Goal: Transaction & Acquisition: Purchase product/service

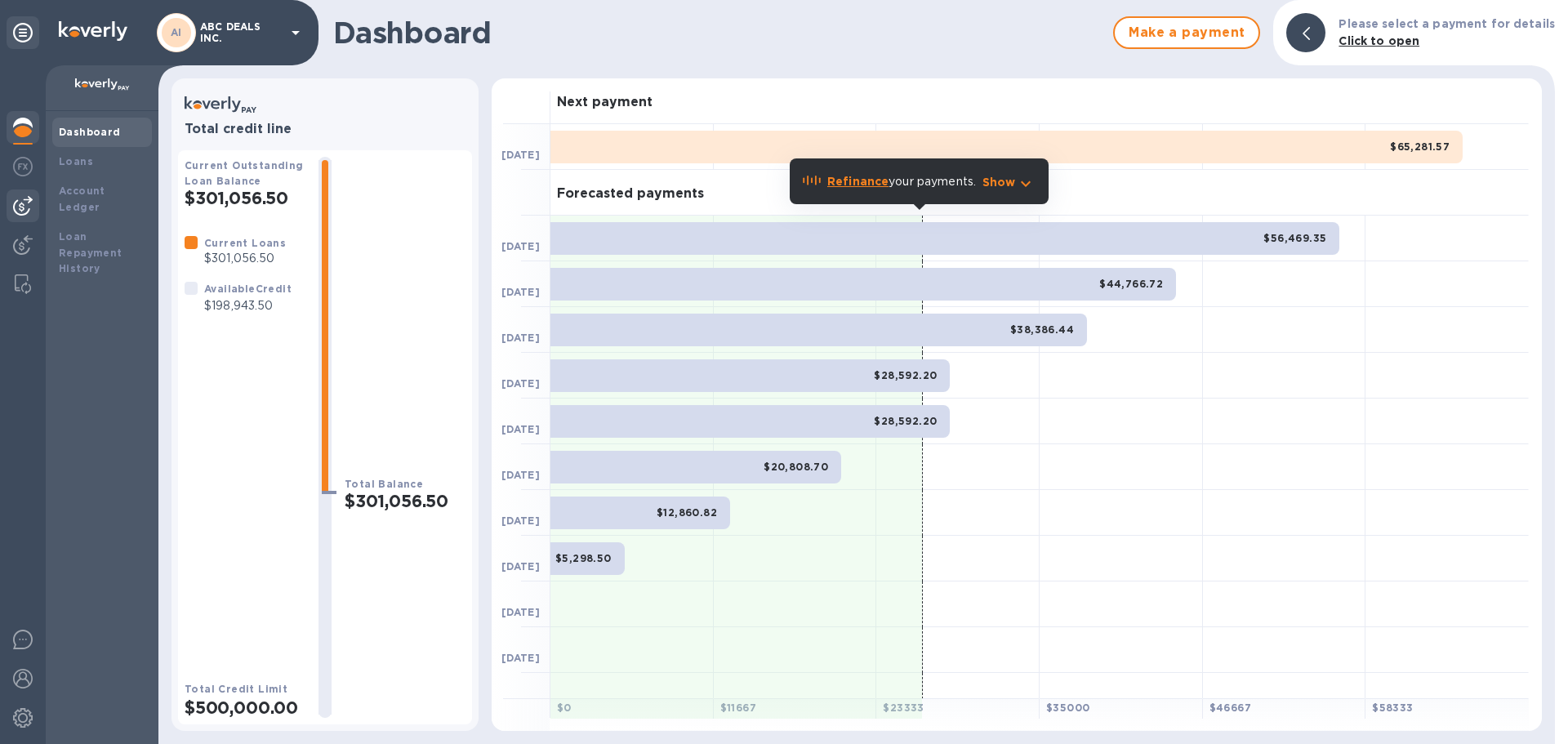
click at [19, 195] on div at bounding box center [23, 206] width 33 height 33
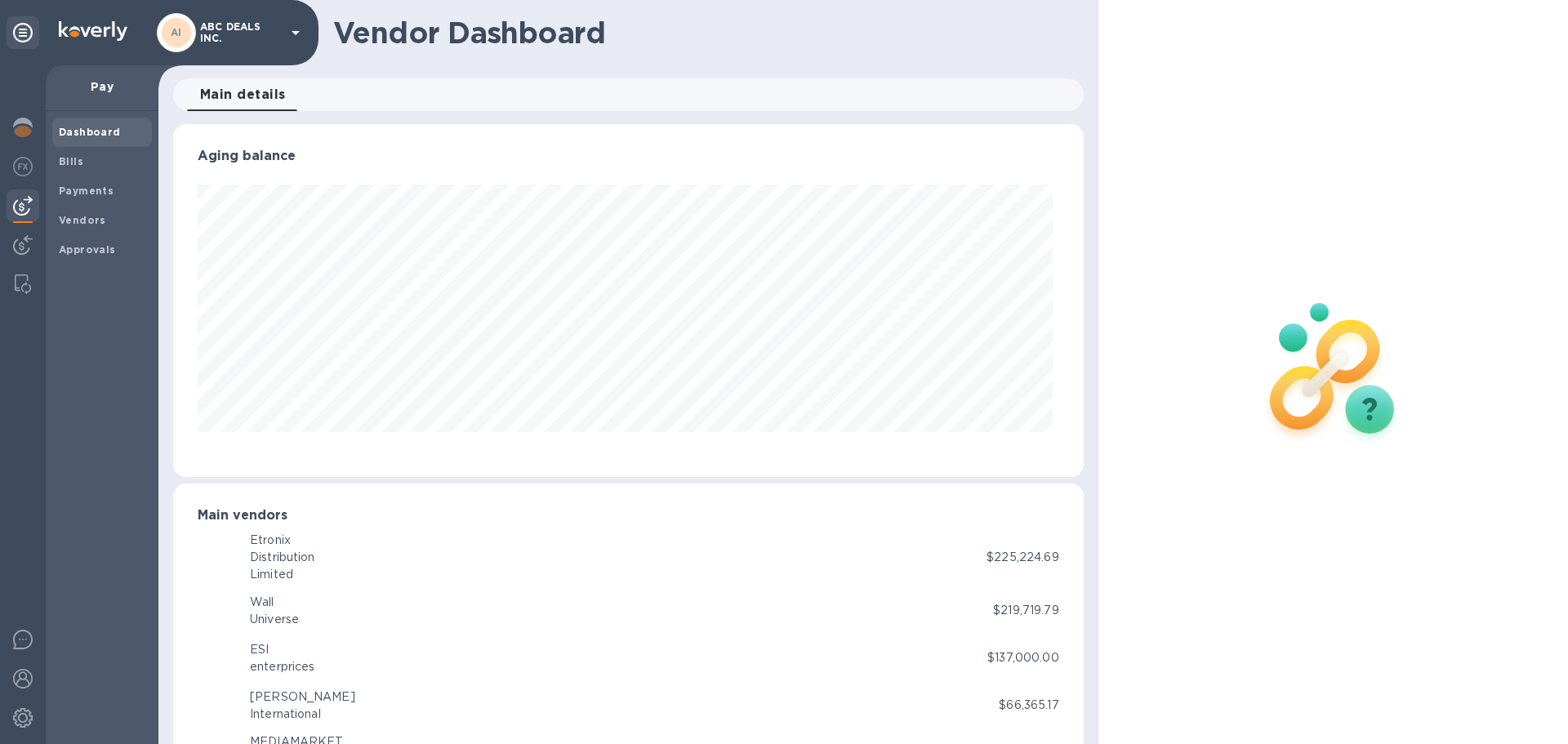
scroll to position [353, 903]
click at [24, 159] on img at bounding box center [22, 166] width 20 height 20
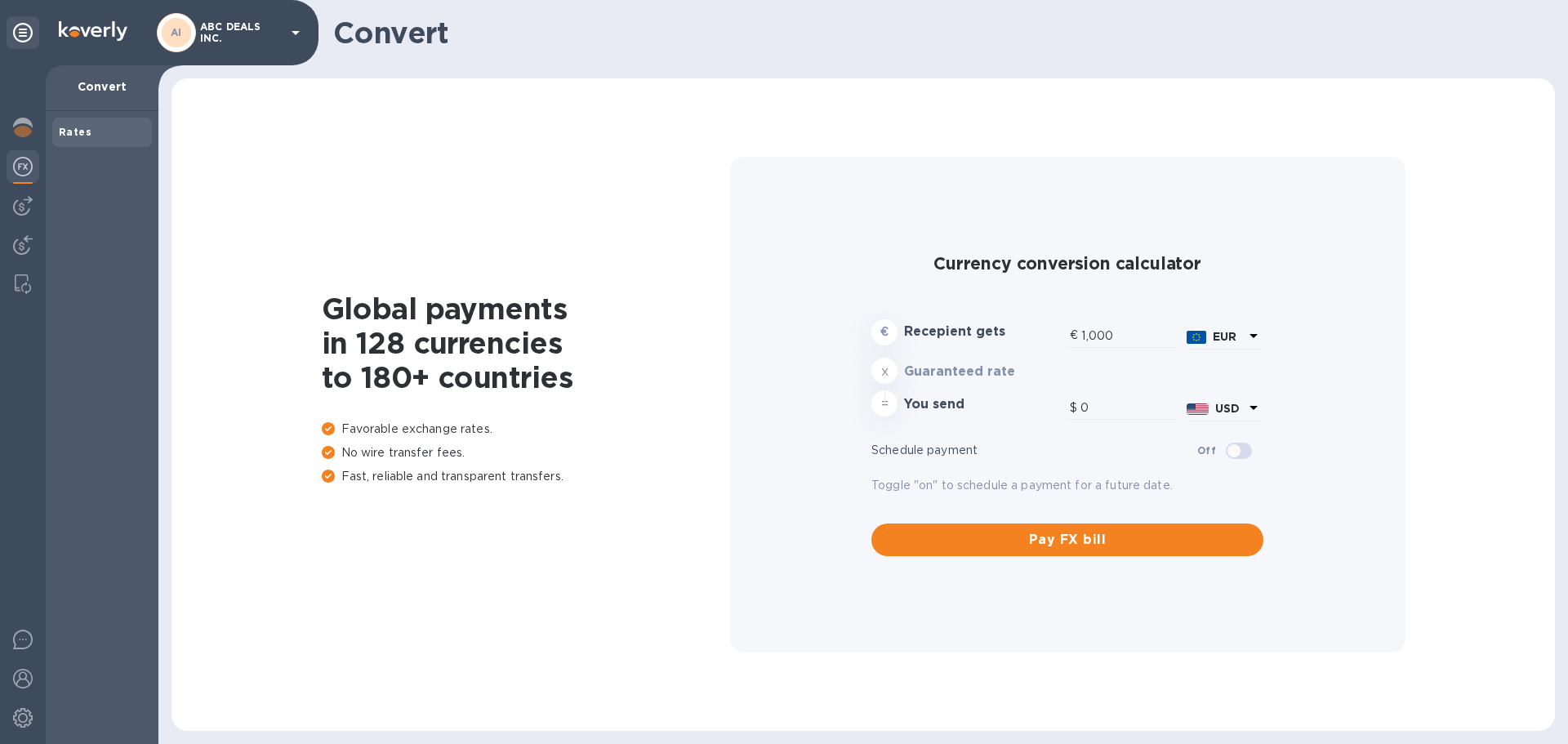
type input "1,177.47"
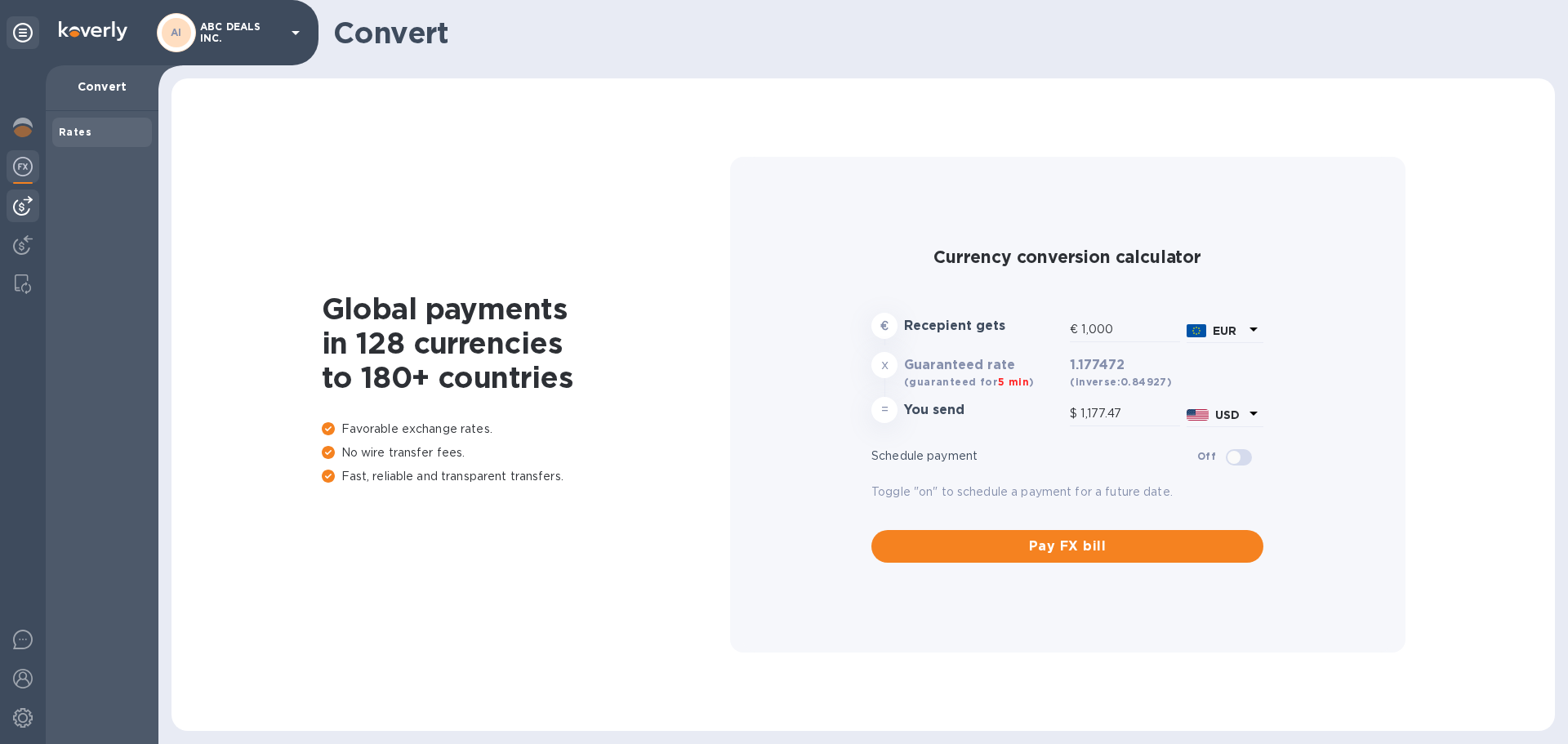
click at [13, 208] on img at bounding box center [22, 206] width 20 height 20
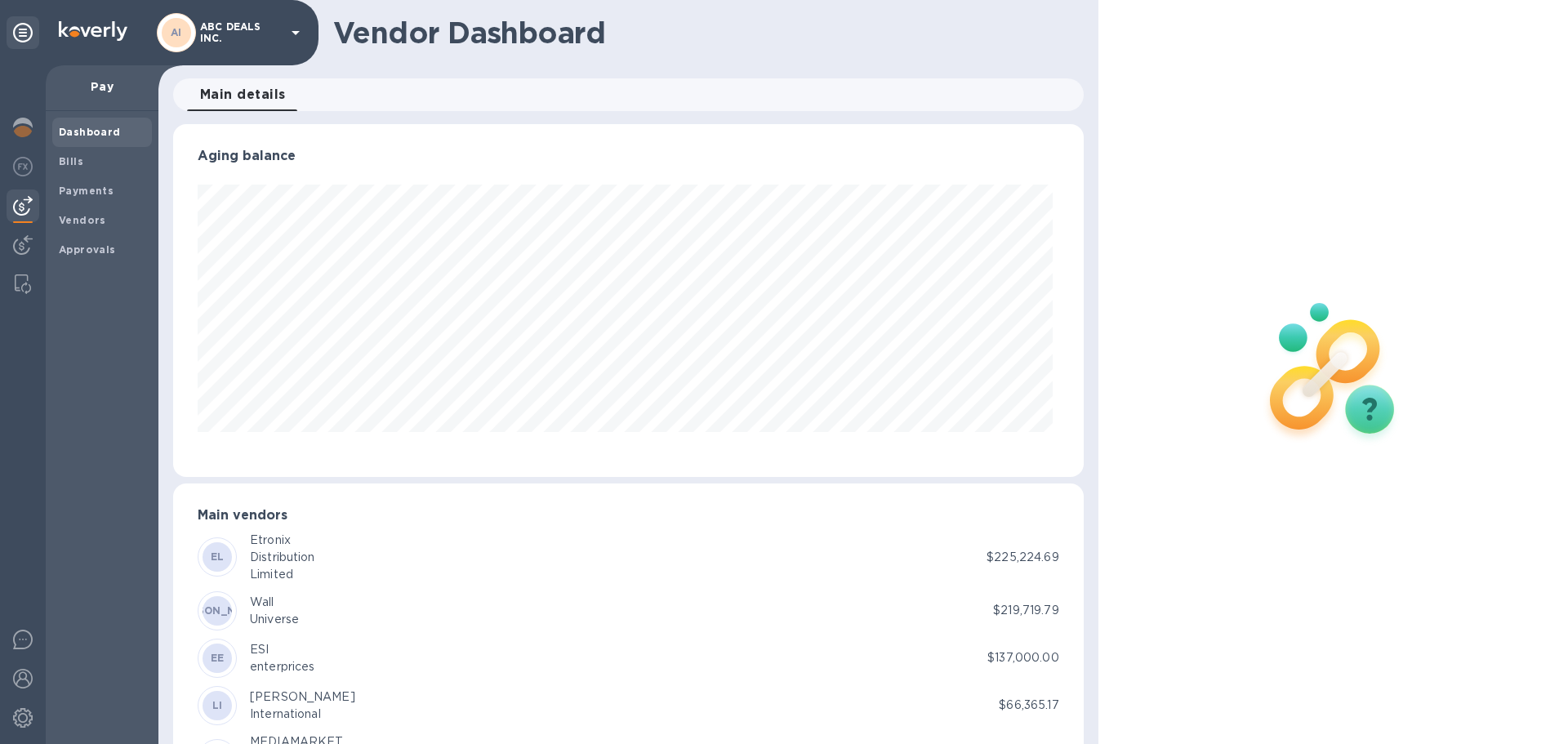
scroll to position [353, 903]
click at [71, 155] on b "Bills" at bounding box center [71, 161] width 24 height 12
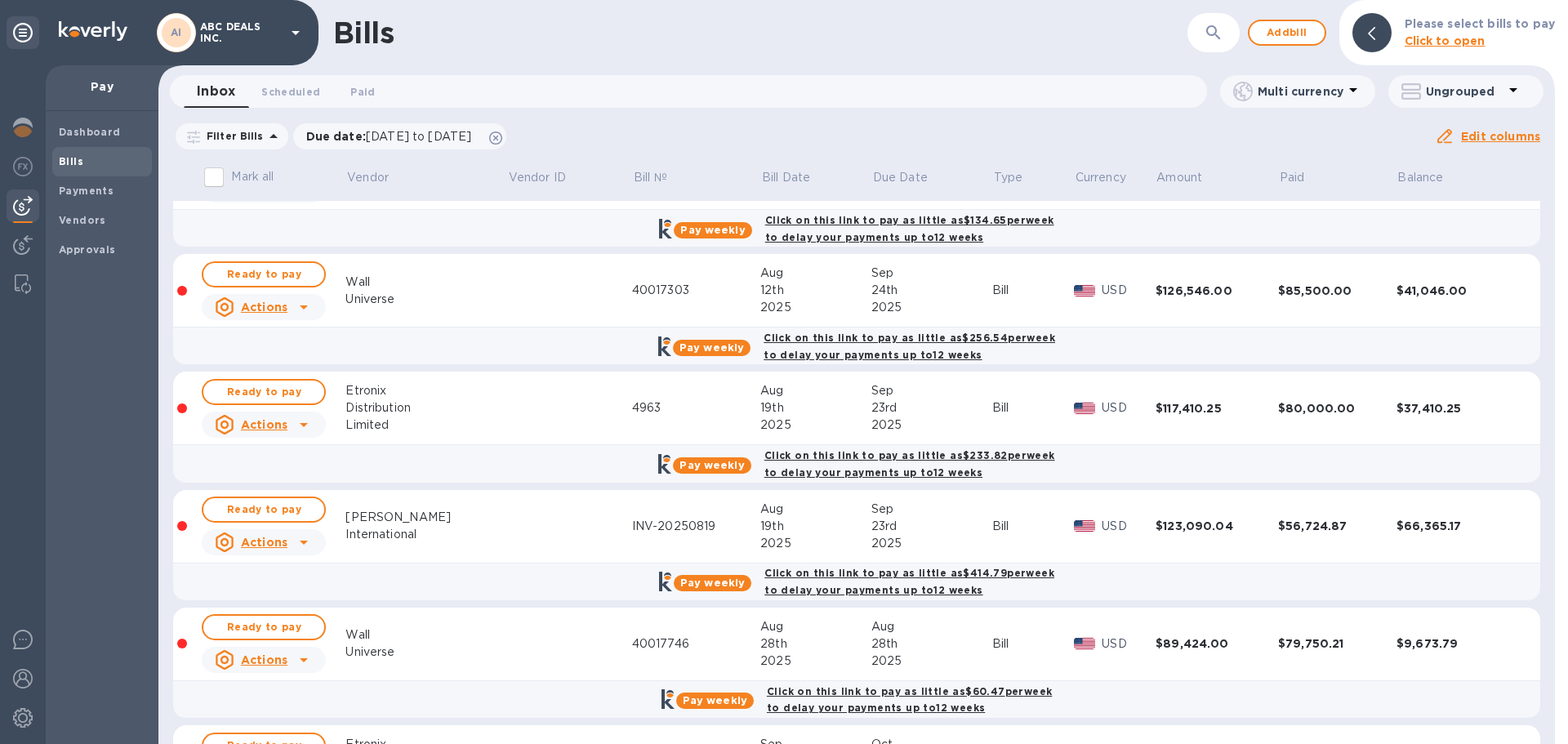
scroll to position [326, 0]
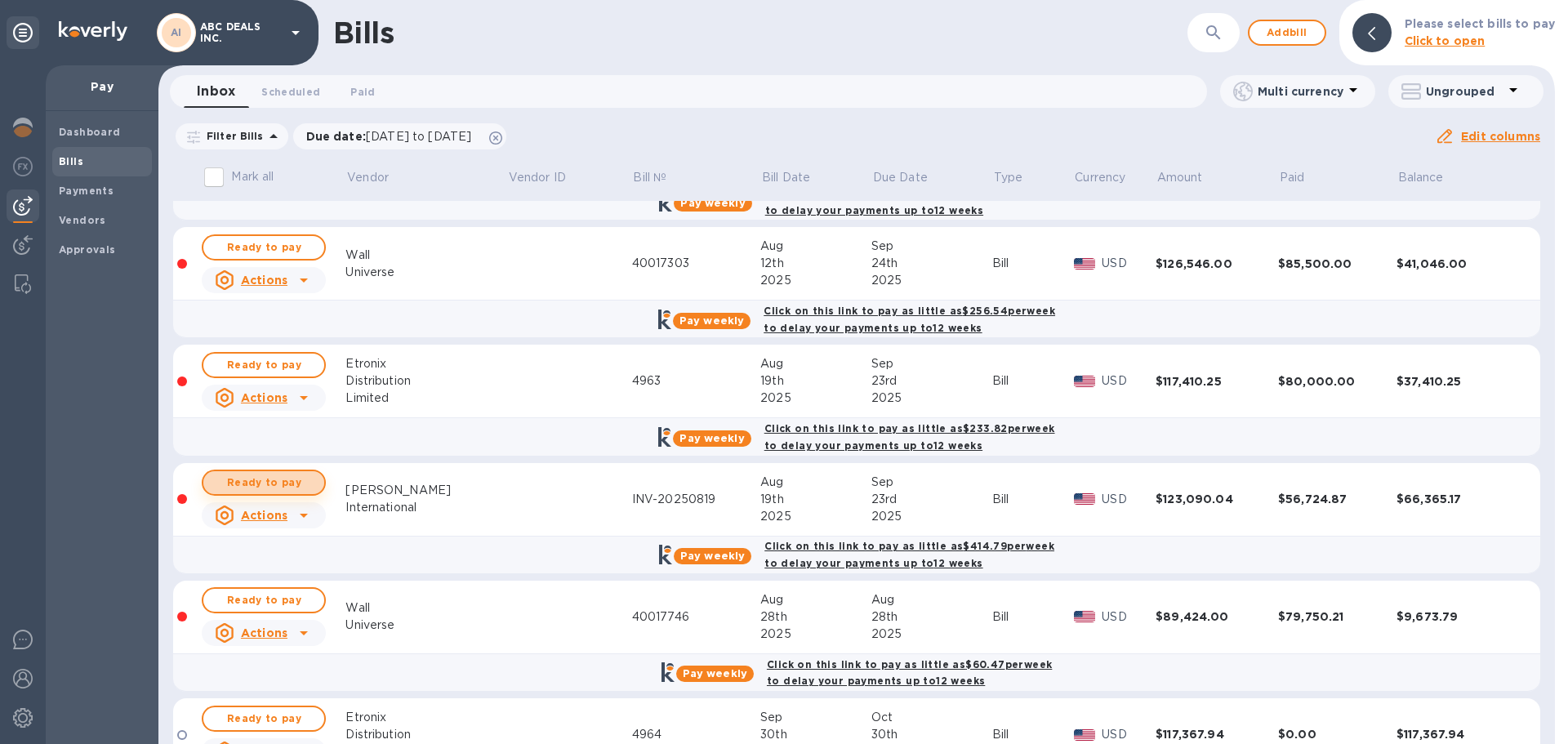
click at [287, 489] on span "Ready to pay" at bounding box center [263, 482] width 95 height 20
click at [306, 476] on span "Ready to pay" at bounding box center [263, 482] width 95 height 20
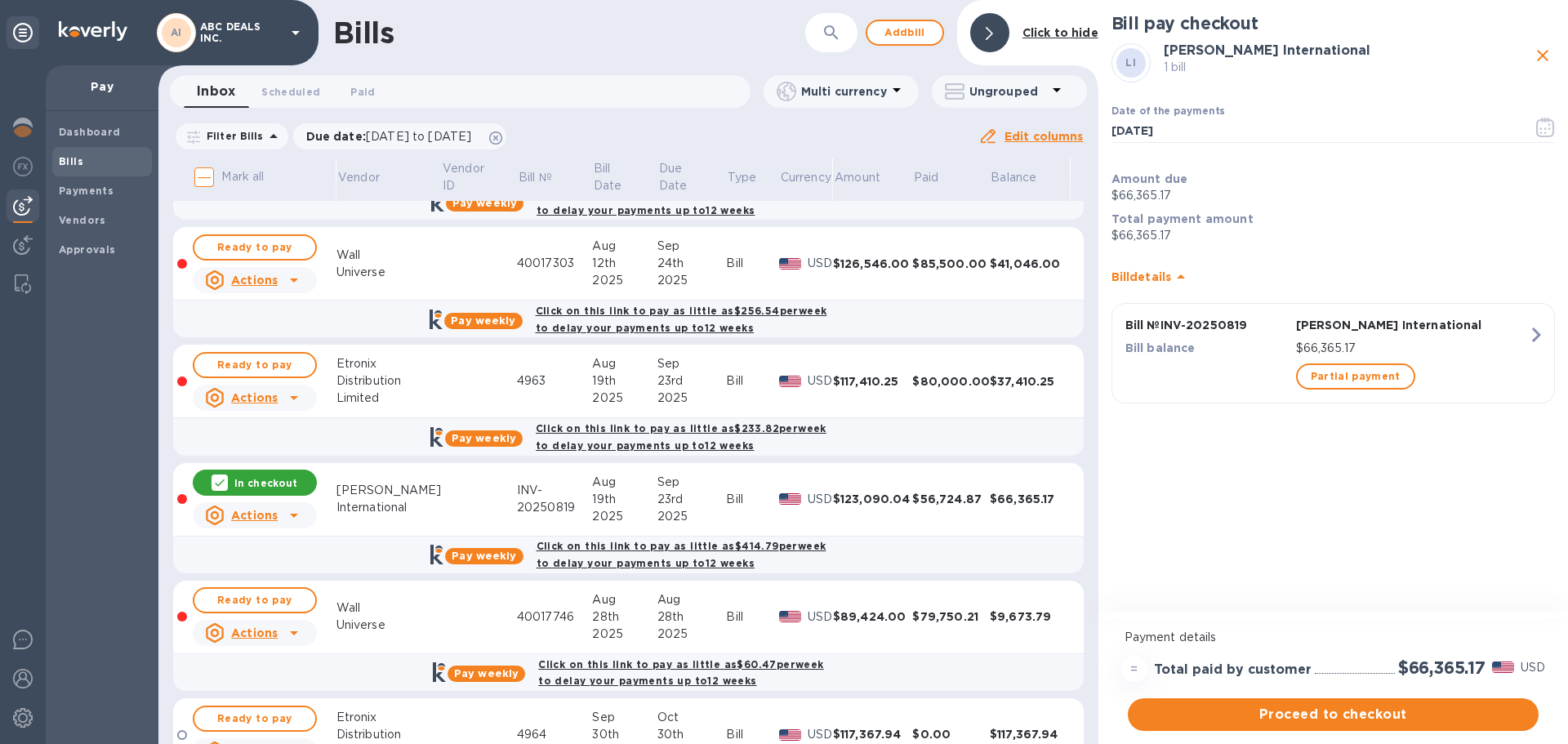
click at [1534, 341] on icon "button" at bounding box center [1536, 334] width 9 height 15
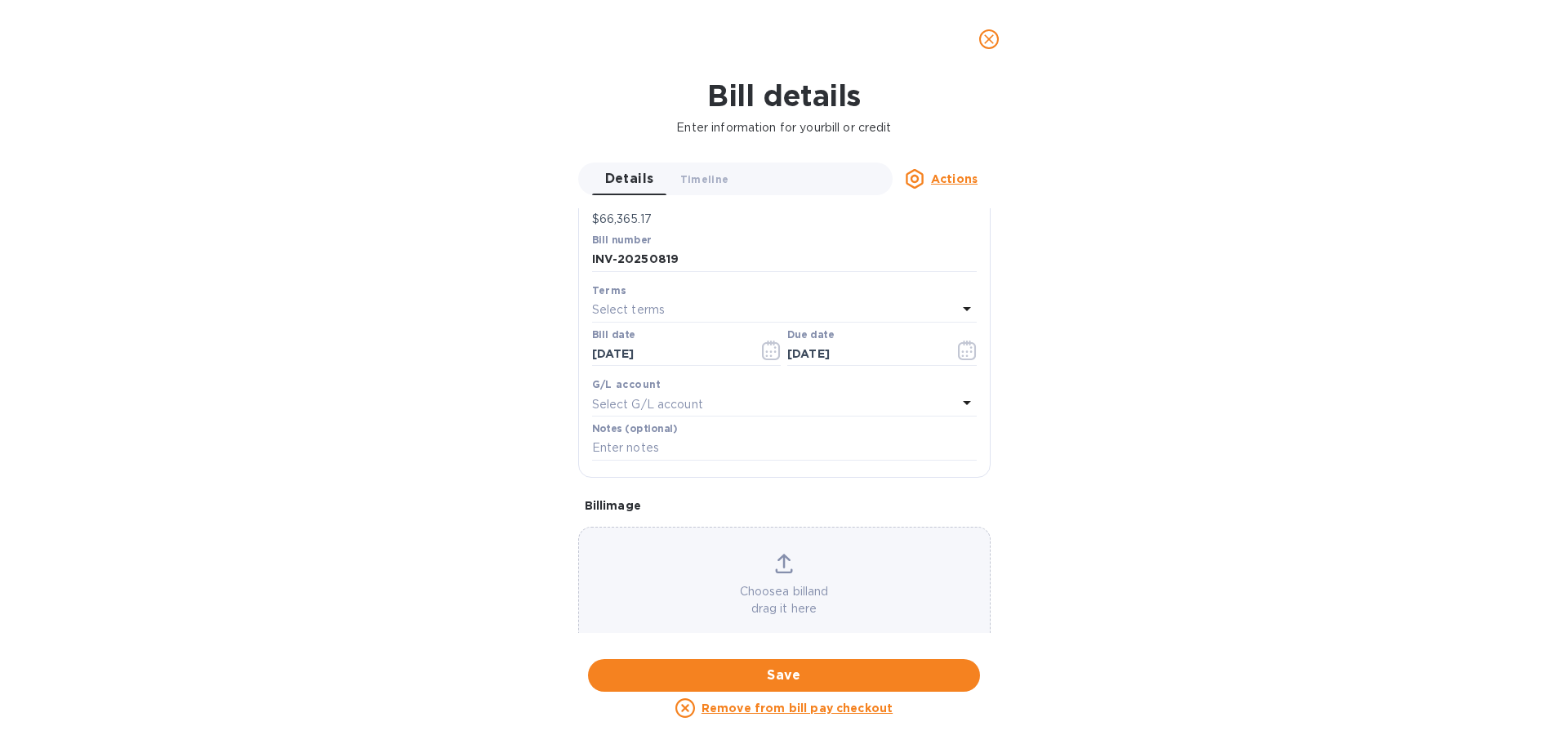
scroll to position [0, 0]
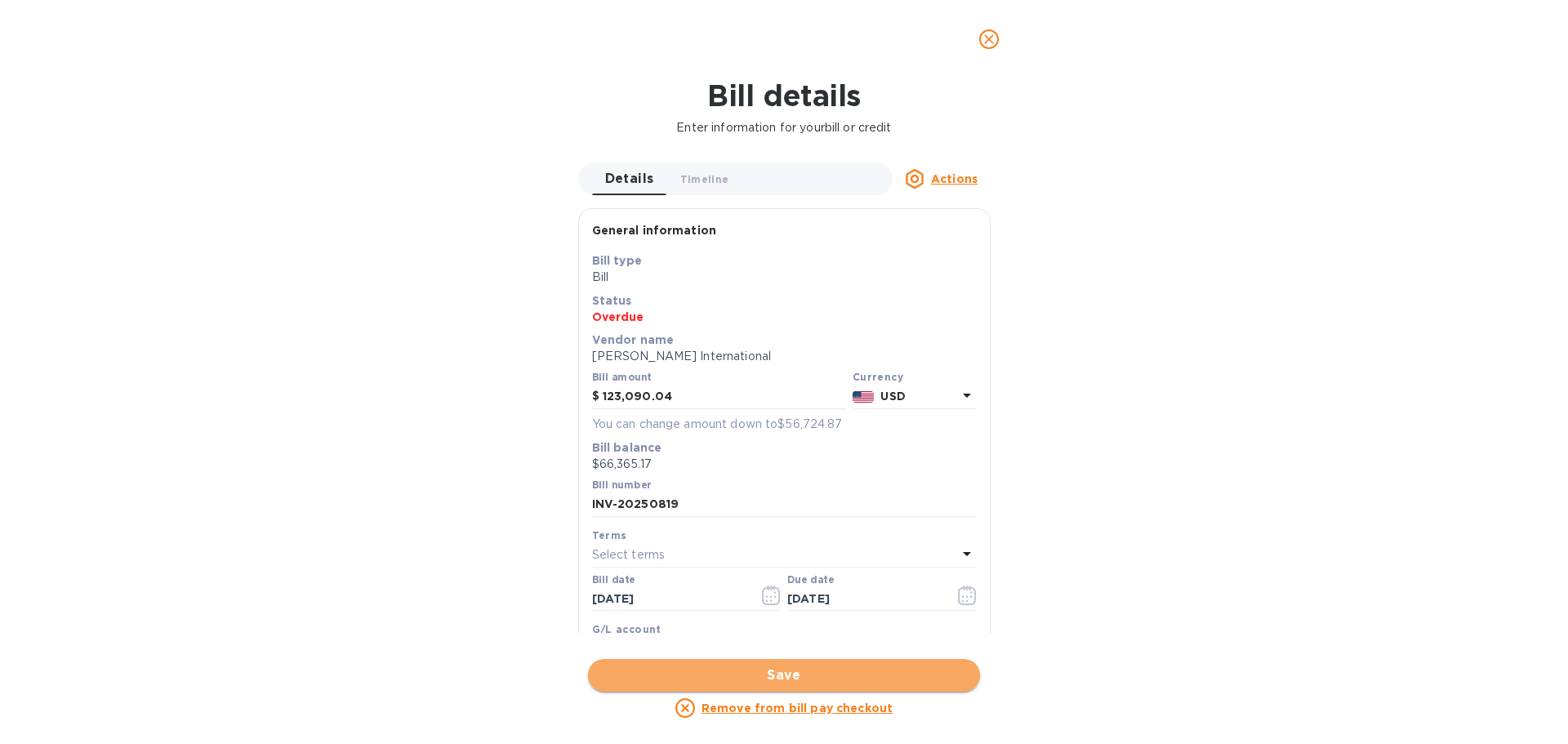
click at [908, 673] on span "Save" at bounding box center [784, 675] width 366 height 20
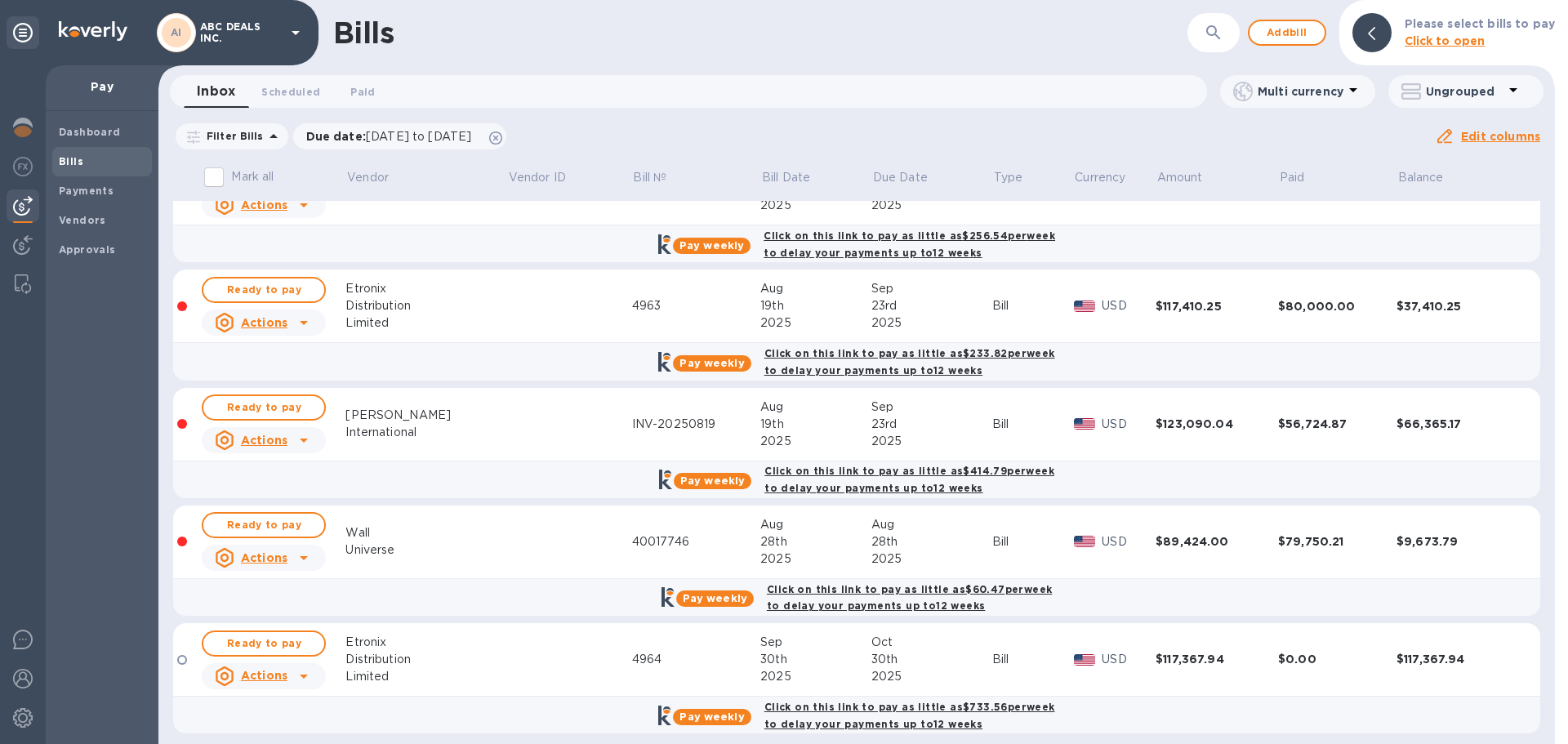
scroll to position [408, 0]
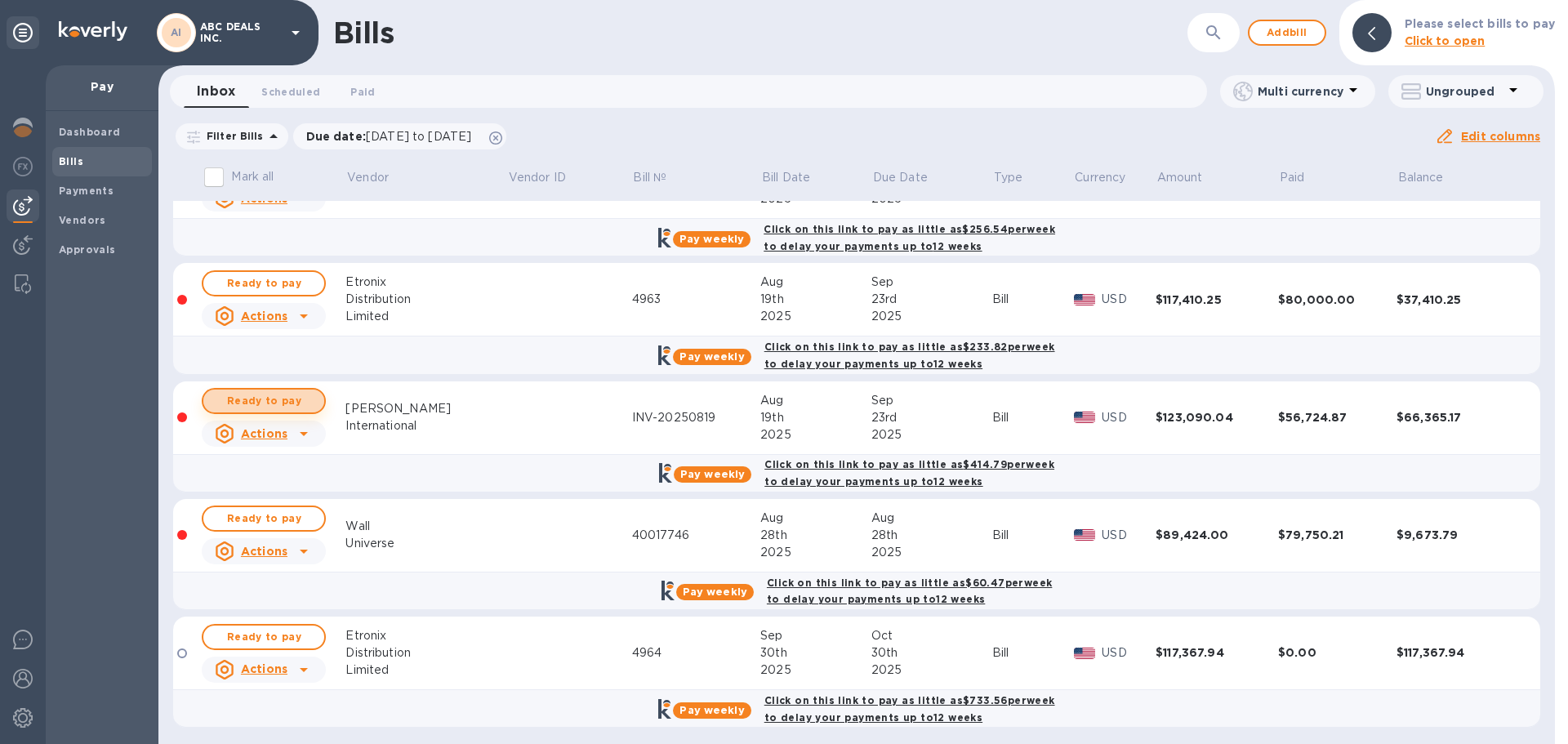
click at [276, 400] on span "Ready to pay" at bounding box center [263, 400] width 95 height 20
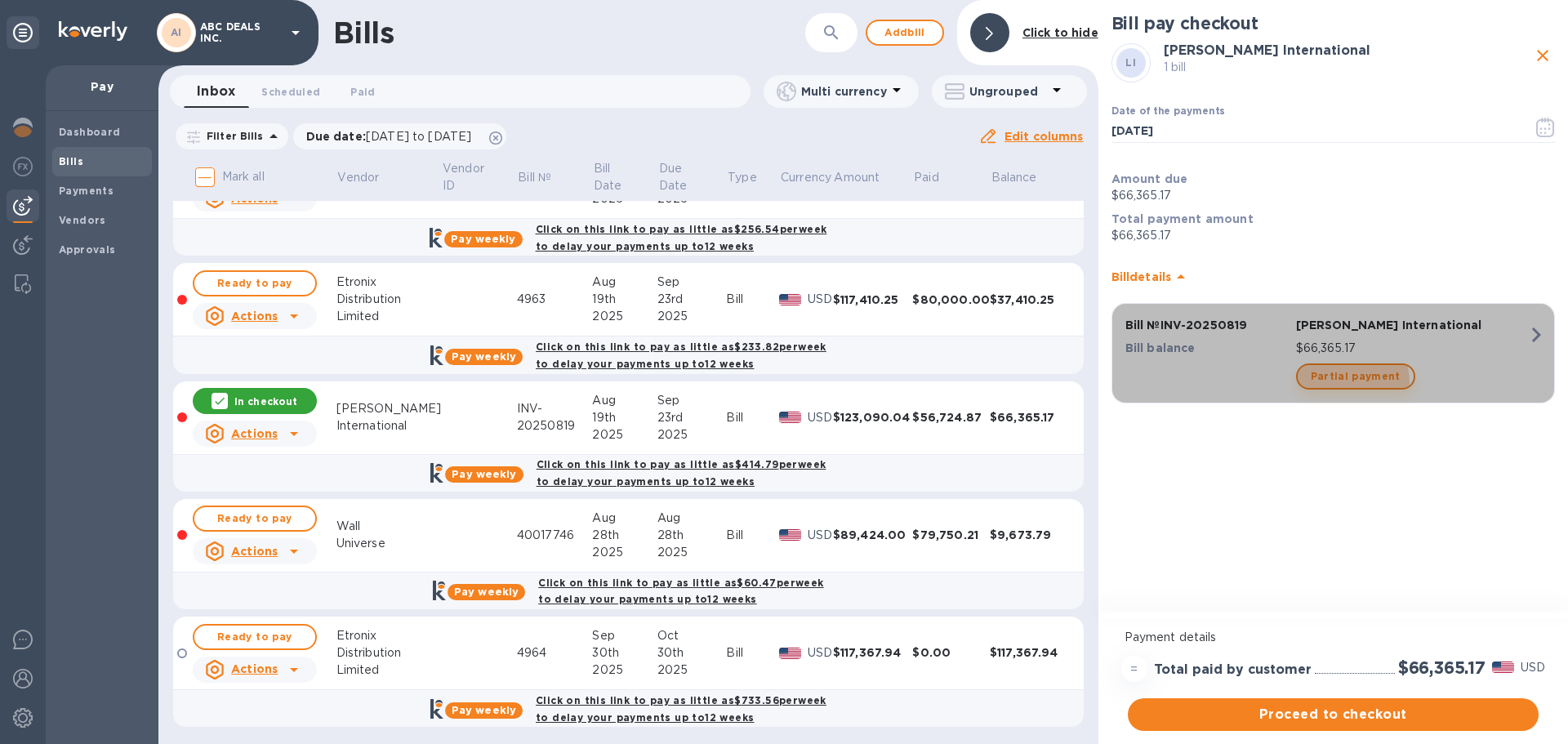
click at [1350, 381] on span "Partial payment" at bounding box center [1355, 376] width 90 height 20
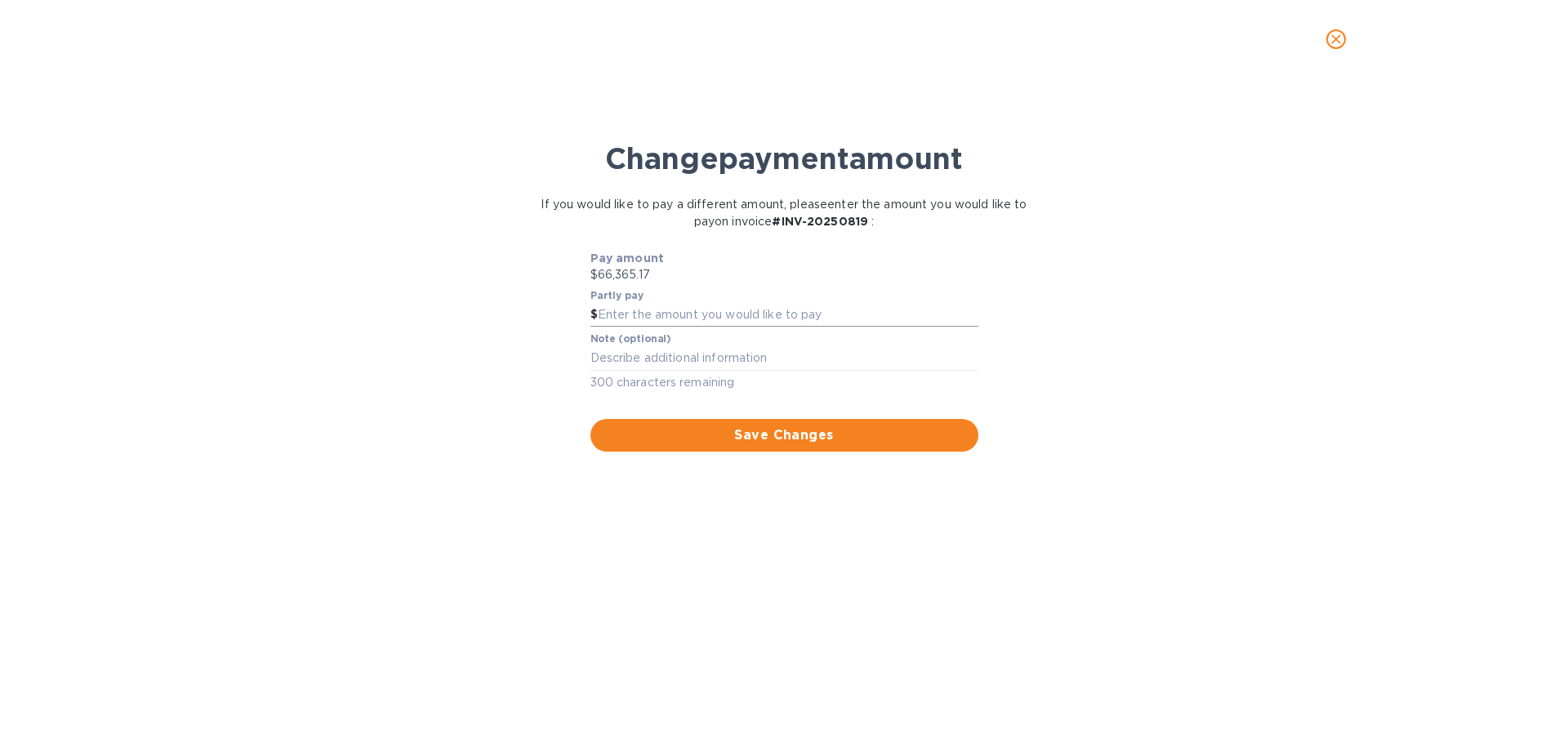
click at [727, 320] on input "text" at bounding box center [788, 315] width 381 height 24
type input "30,184.07"
click at [784, 421] on button "Save Changes" at bounding box center [784, 436] width 387 height 33
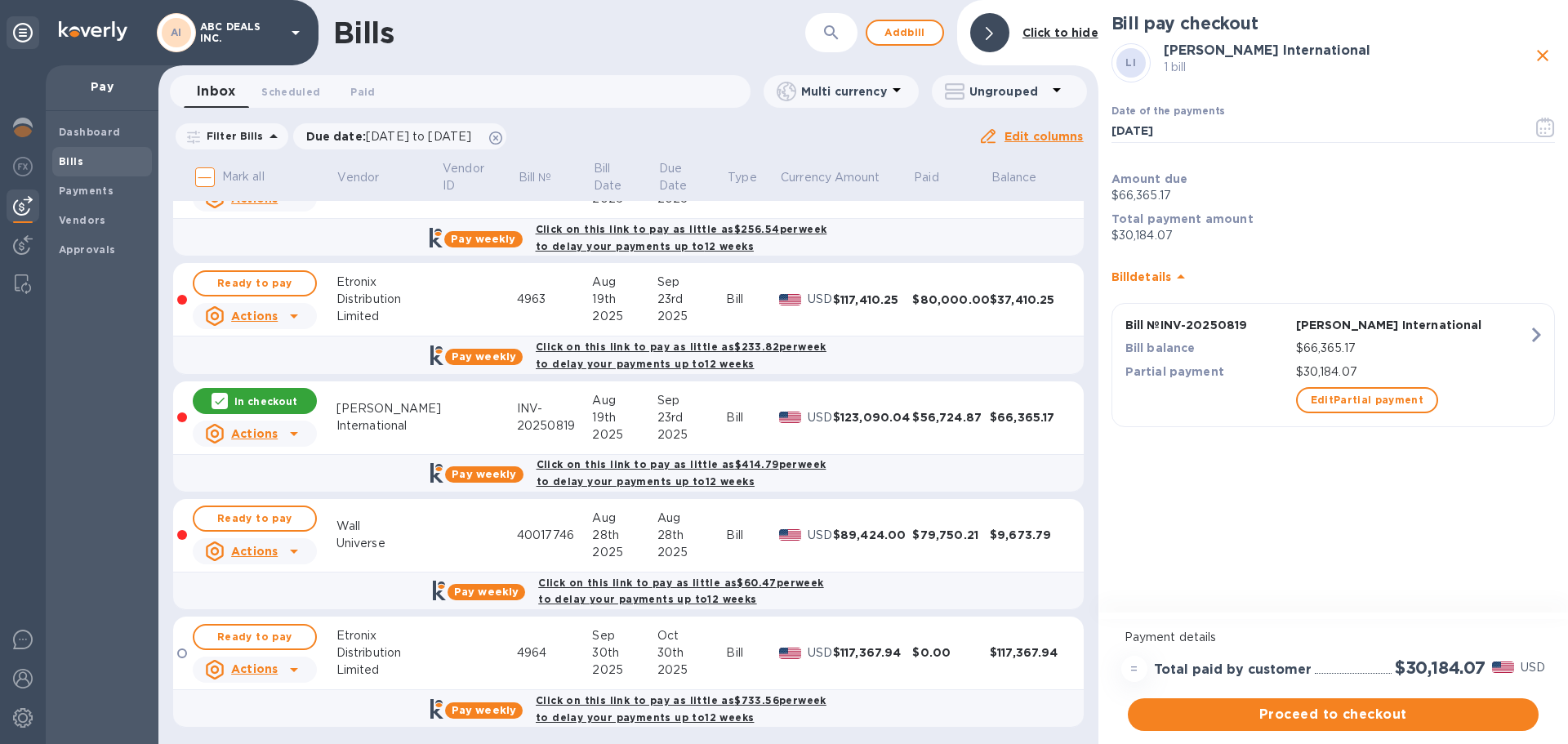
click at [1410, 697] on div "Proceed to checkout" at bounding box center [1333, 715] width 418 height 40
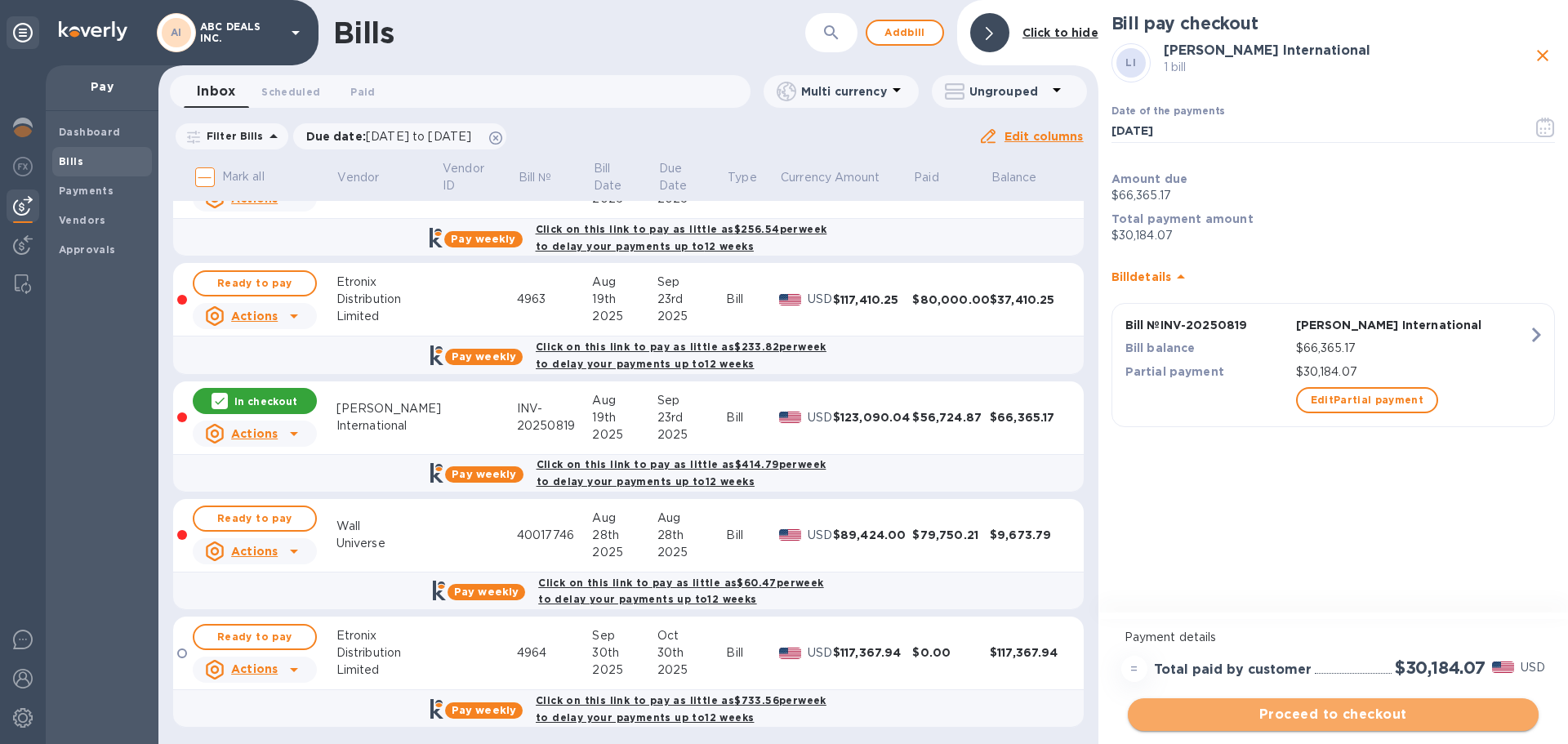
click at [1407, 704] on button "Proceed to checkout" at bounding box center [1333, 715] width 411 height 33
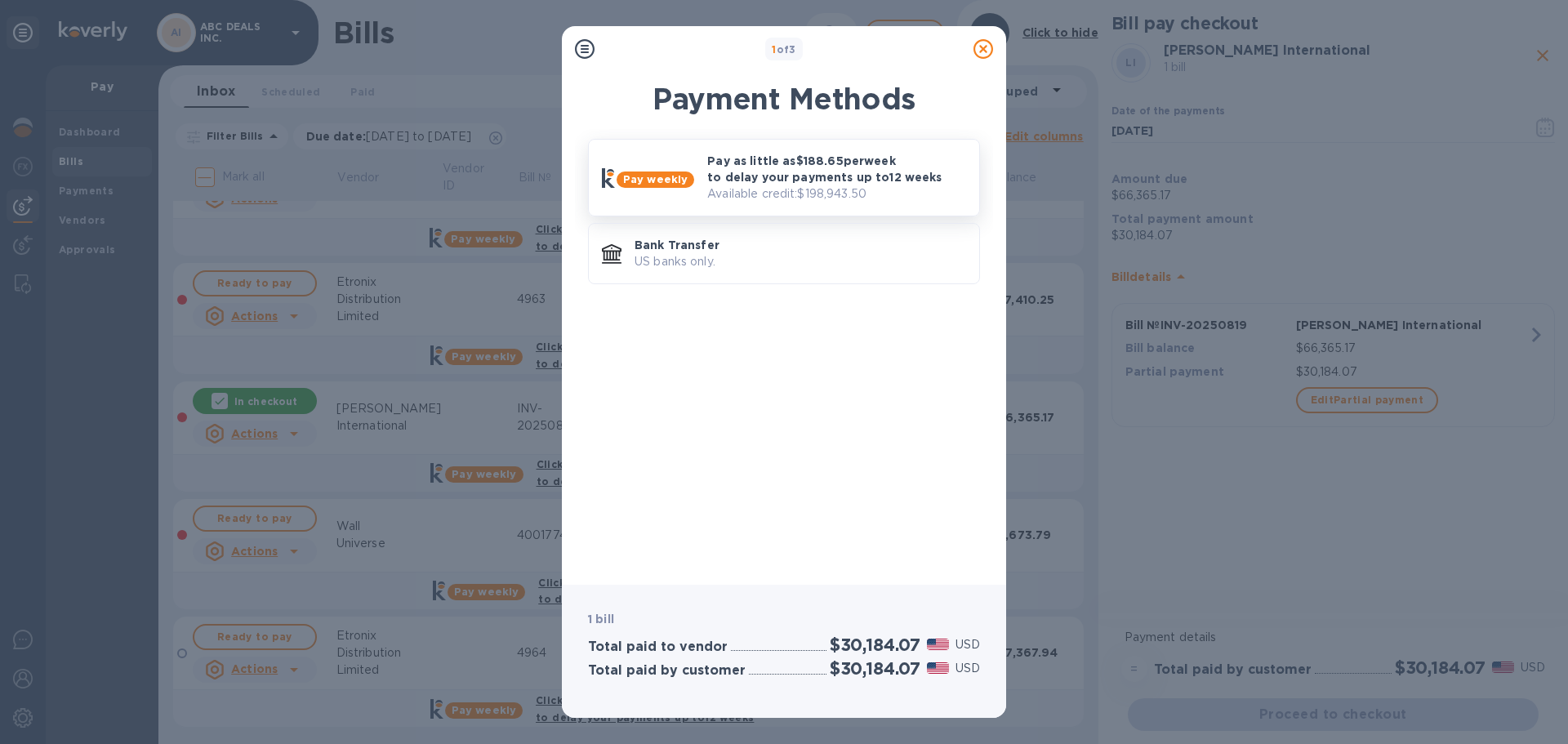
click at [762, 180] on p "Pay as little as $188.65 per week to delay your payments up to 12 weeks" at bounding box center [836, 169] width 259 height 33
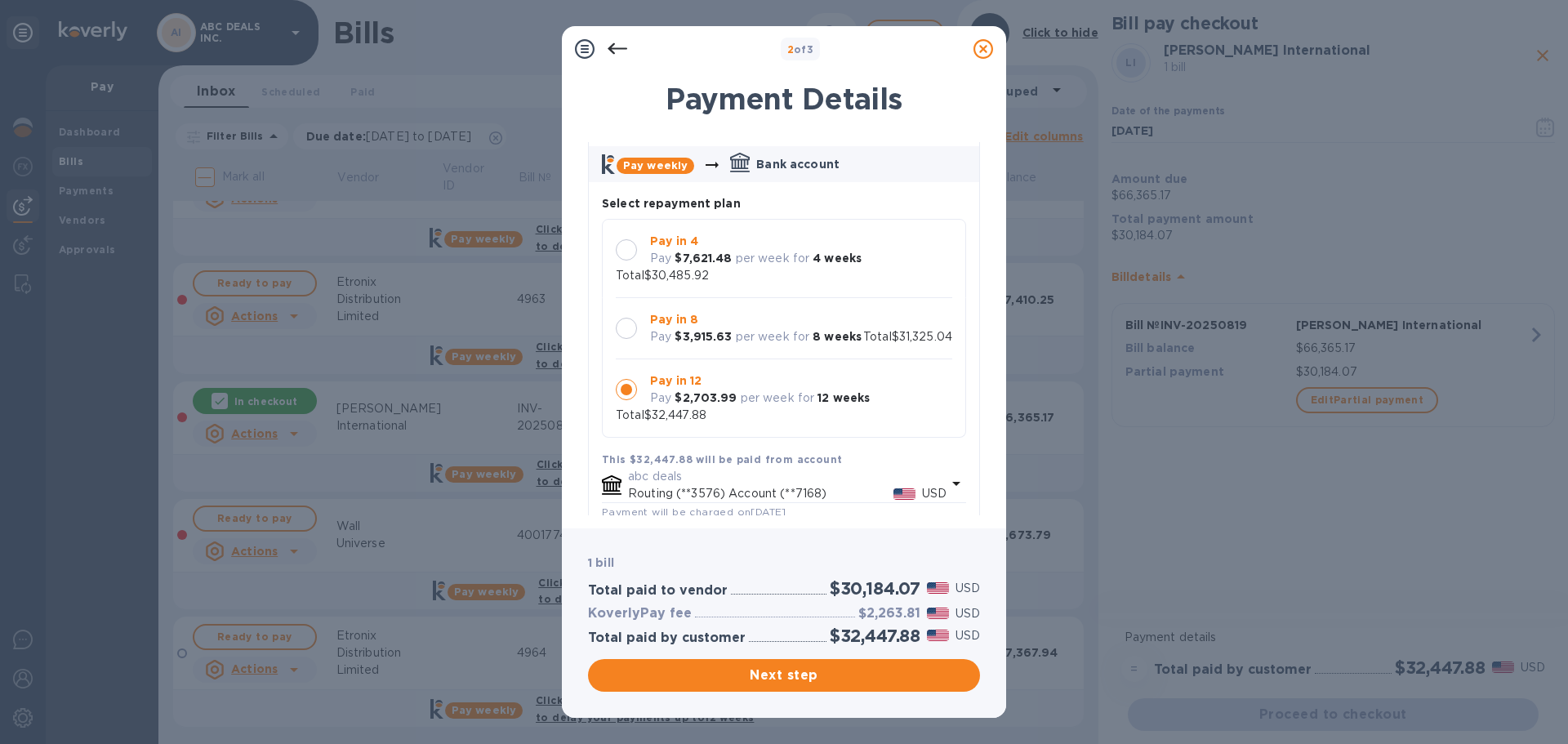
scroll to position [164, 0]
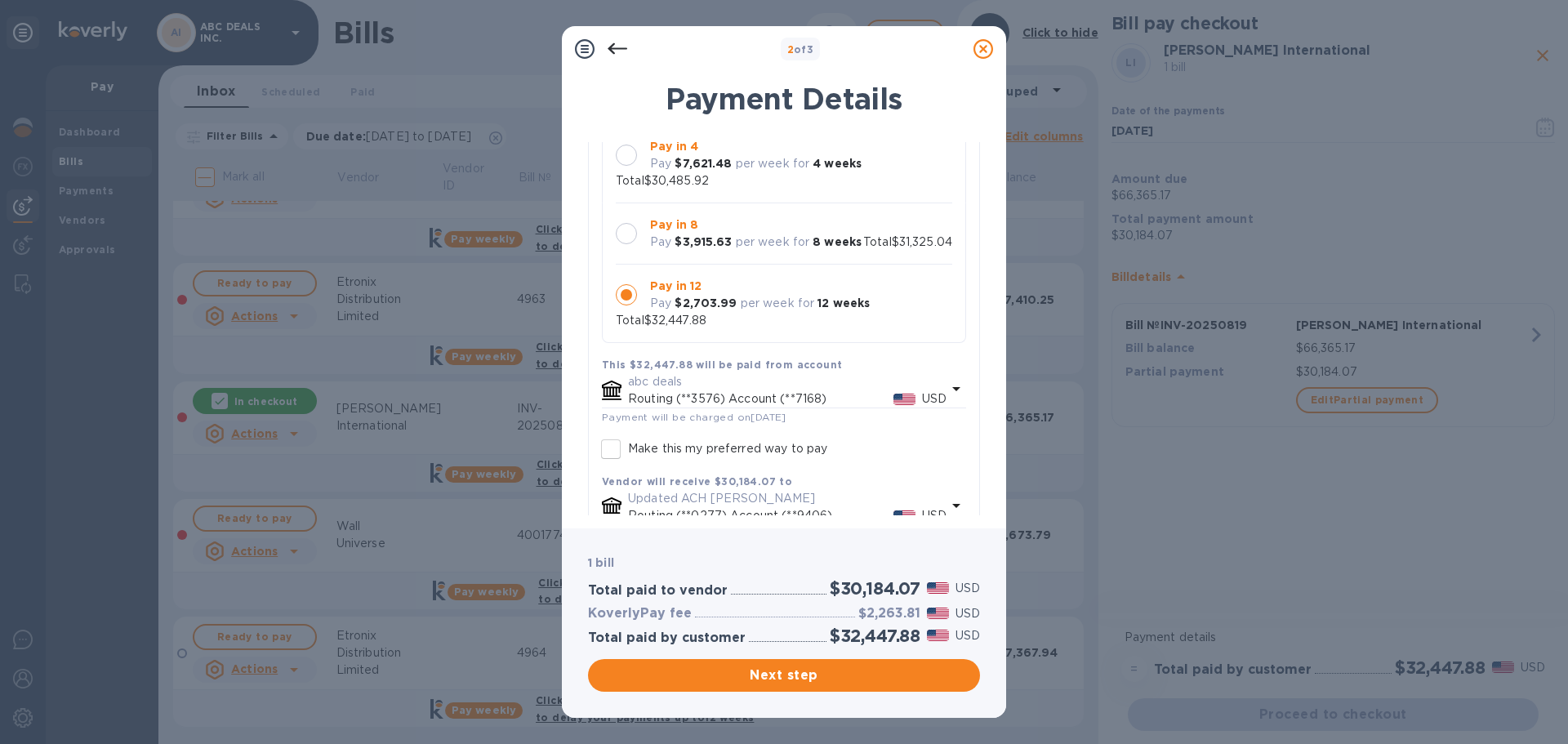
click at [752, 301] on p "per week for" at bounding box center [778, 303] width 74 height 17
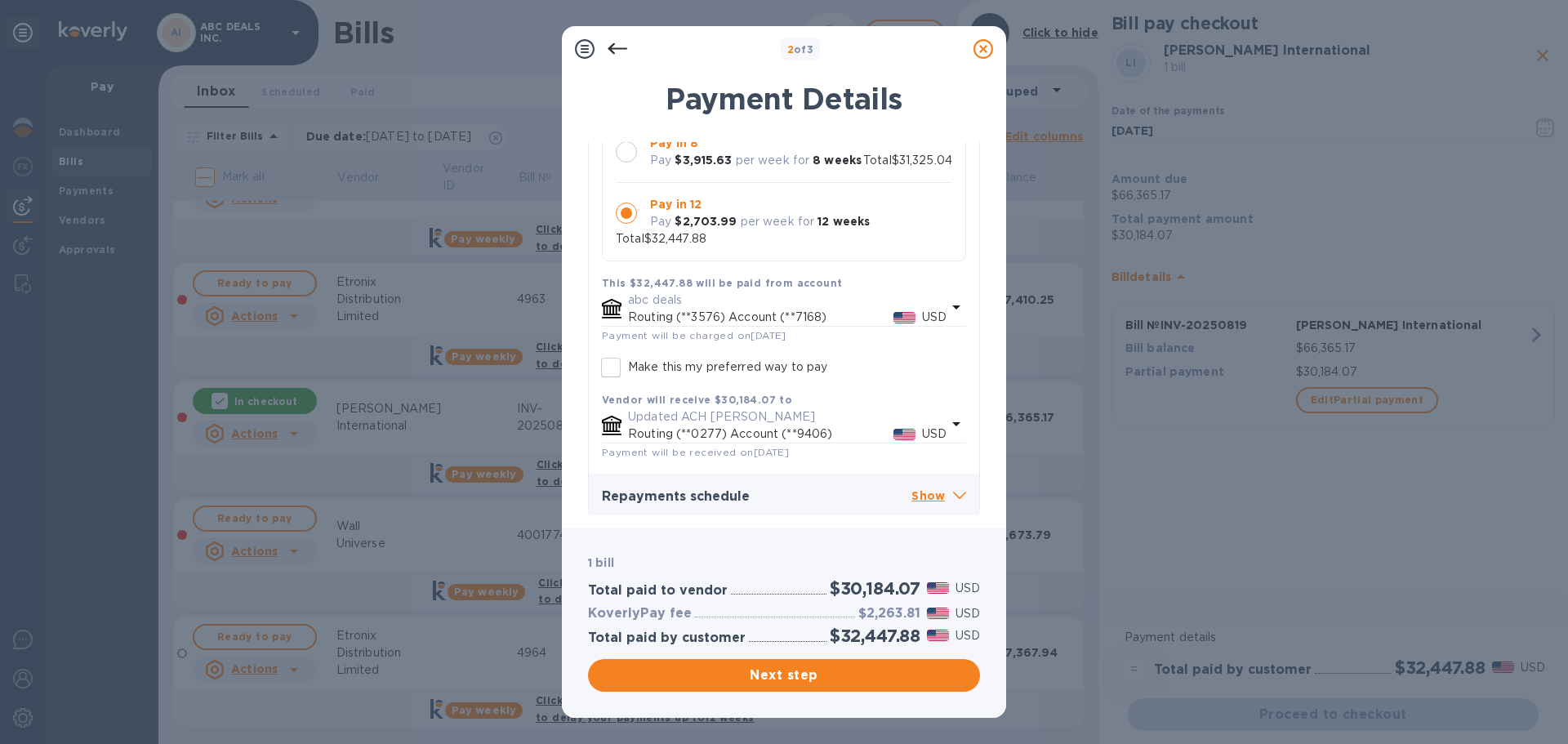
scroll to position [252, 0]
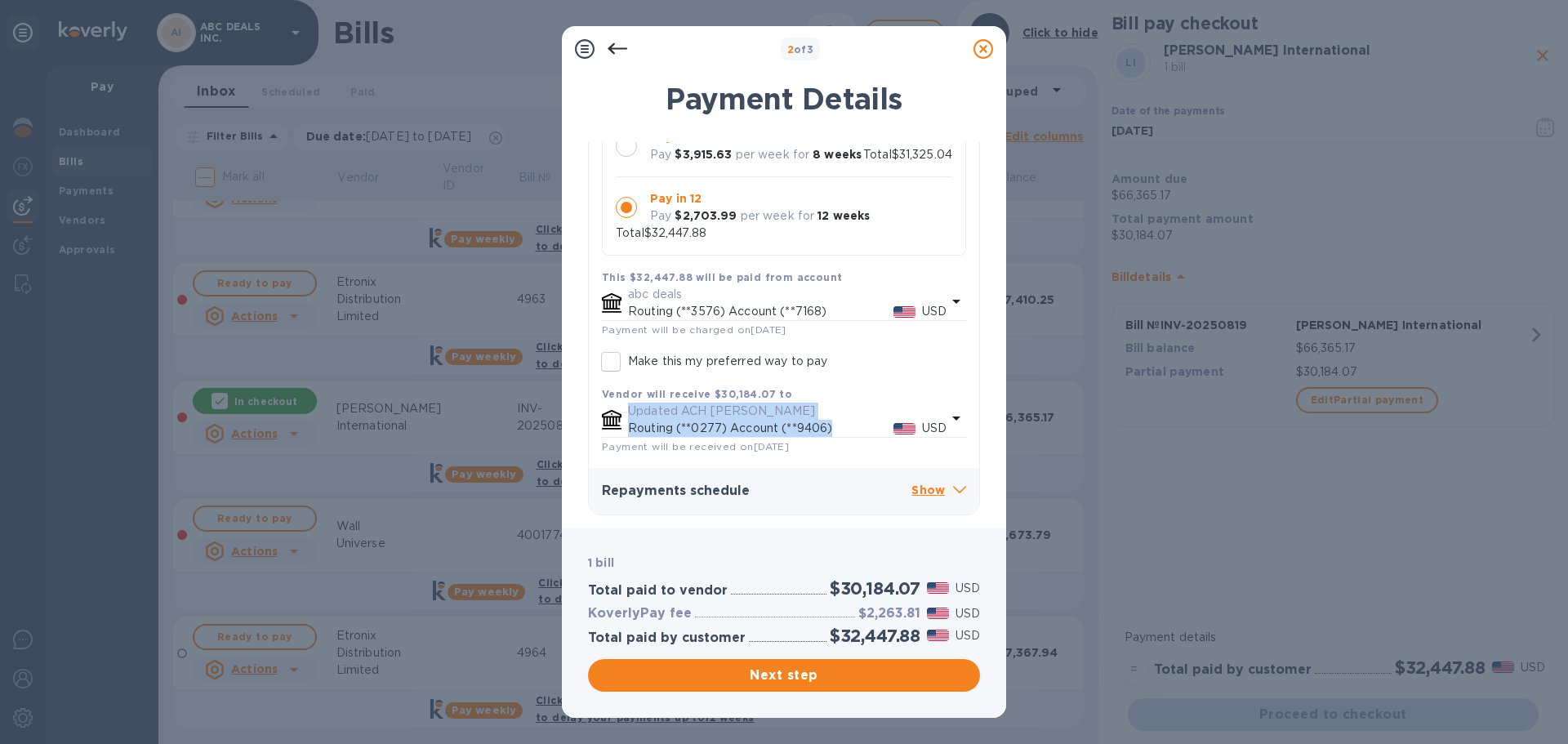
drag, startPoint x: 839, startPoint y: 431, endPoint x: 625, endPoint y: 409, distance: 215.1
click at [625, 409] on div "Updated [PERSON_NAME] (**0277) Account (**9406) USD" at bounding box center [787, 419] width 325 height 40
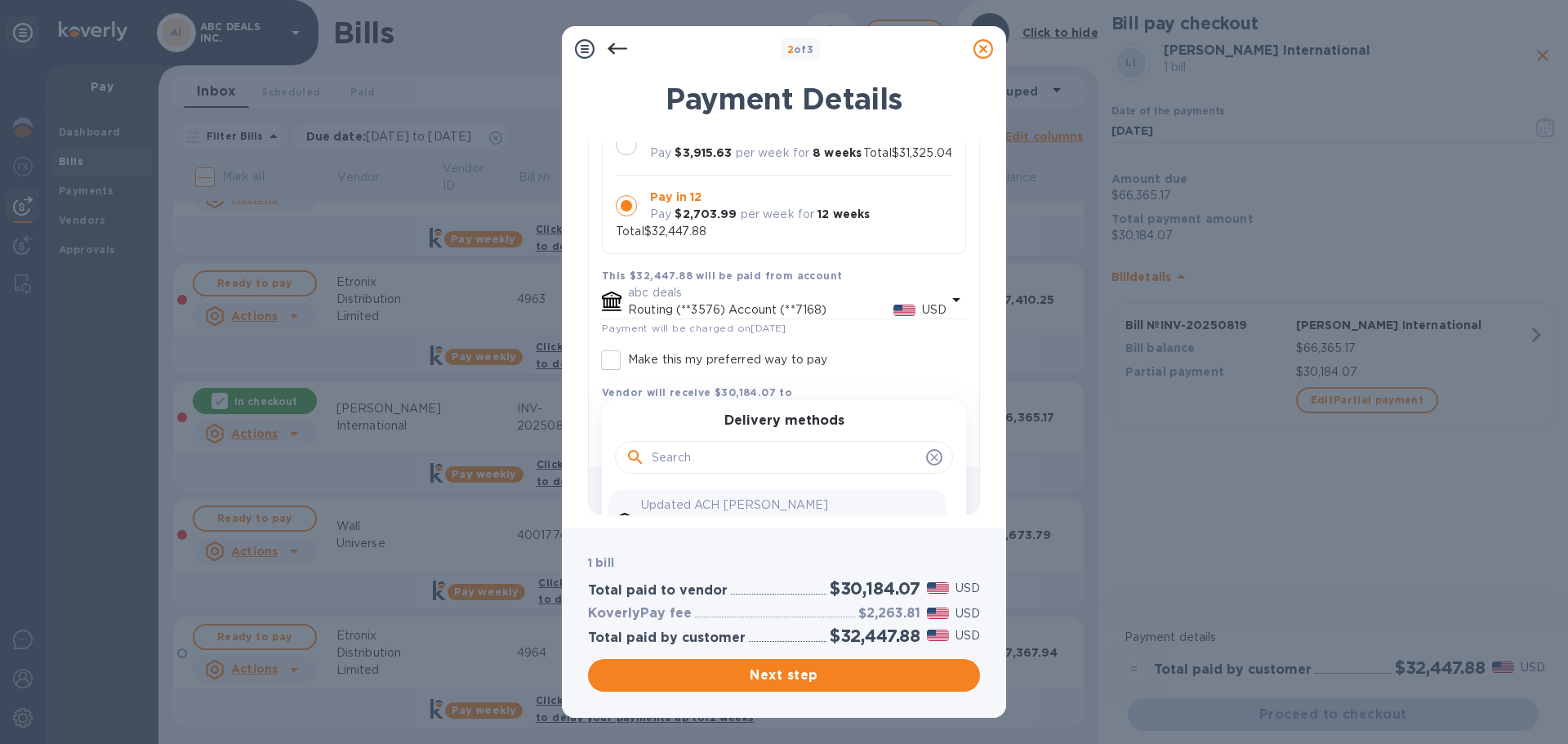
drag, startPoint x: 653, startPoint y: 417, endPoint x: 763, endPoint y: 423, distance: 110.2
click at [763, 423] on h3 "Delivery methods" at bounding box center [784, 421] width 120 height 16
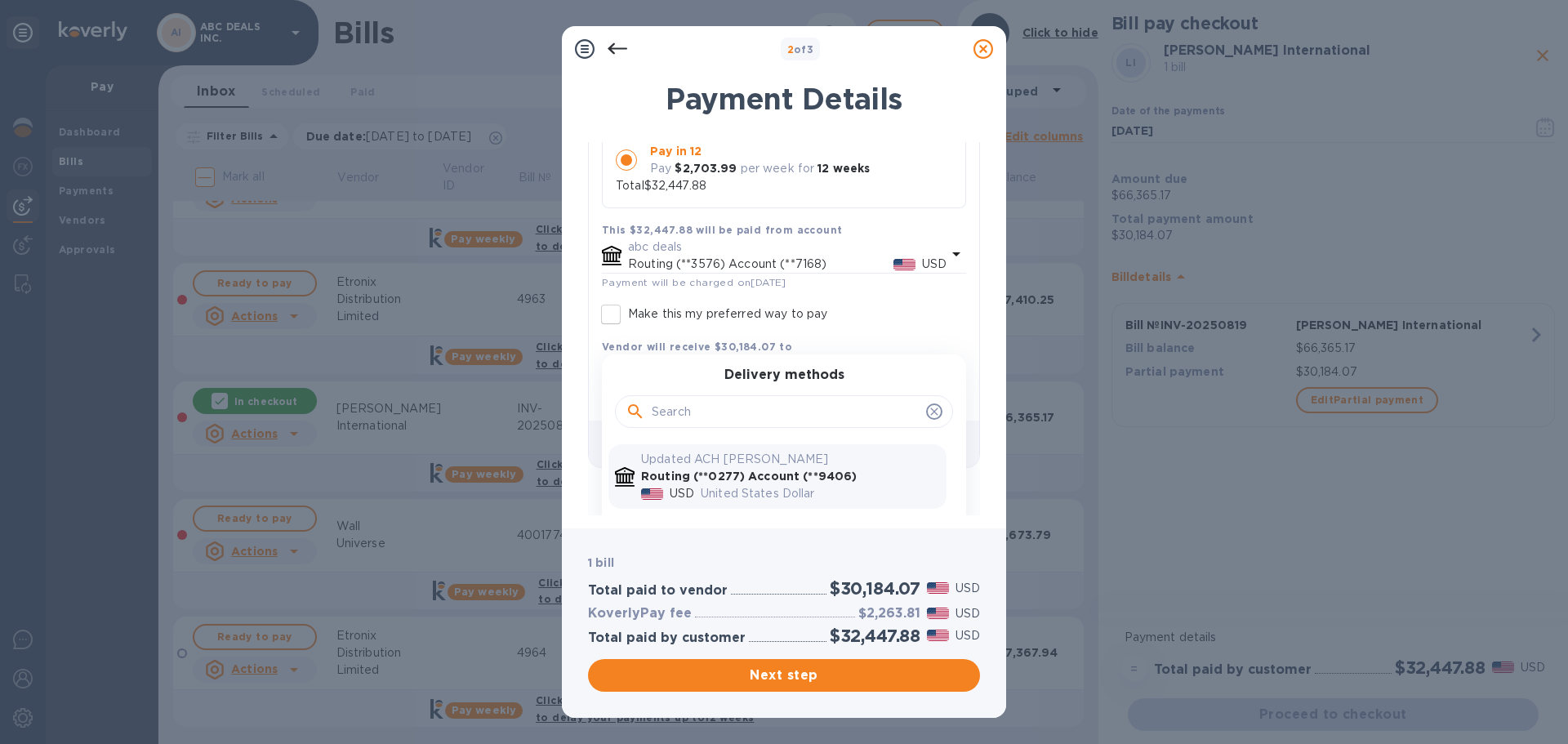
scroll to position [339, 0]
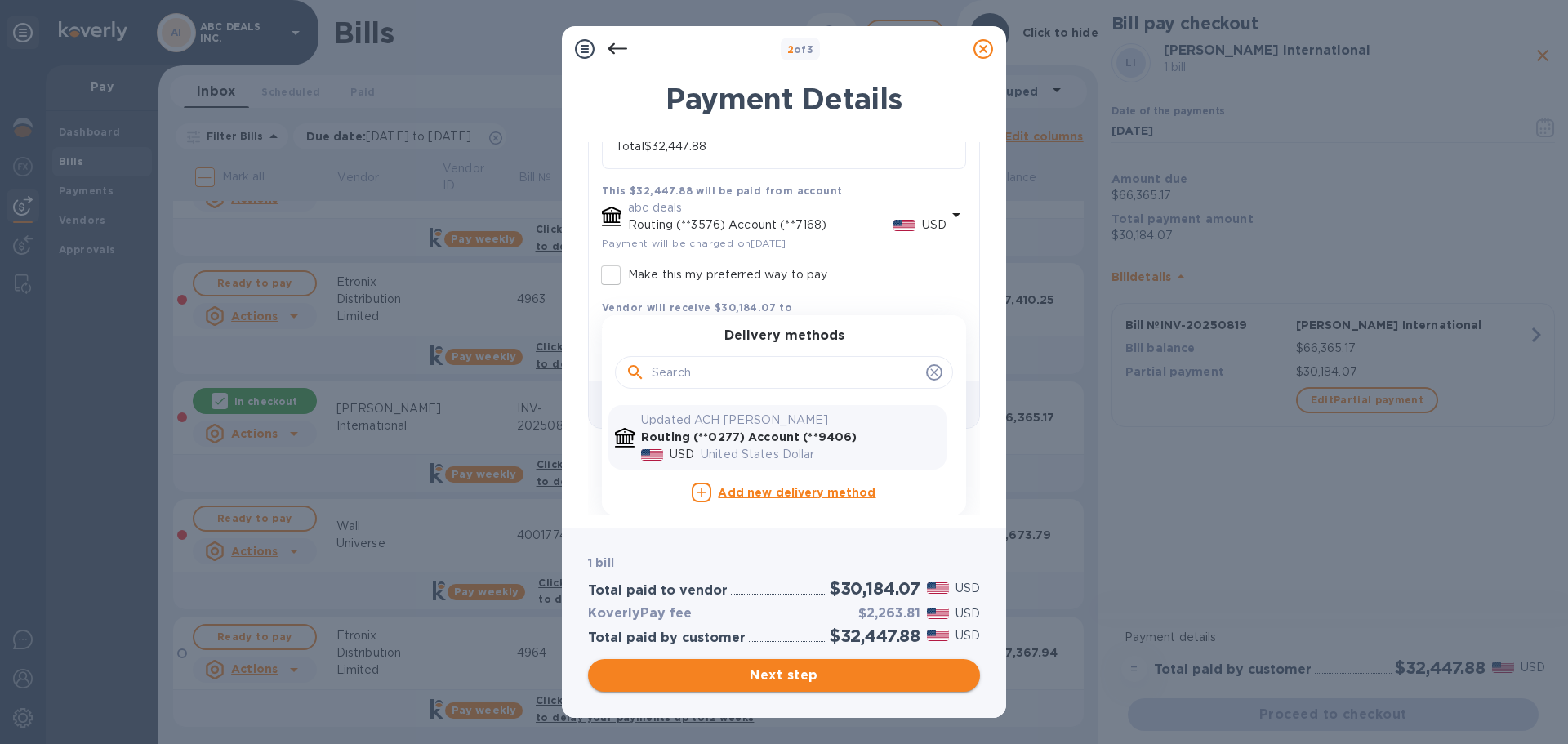
click at [765, 662] on button "Next step" at bounding box center [784, 675] width 392 height 33
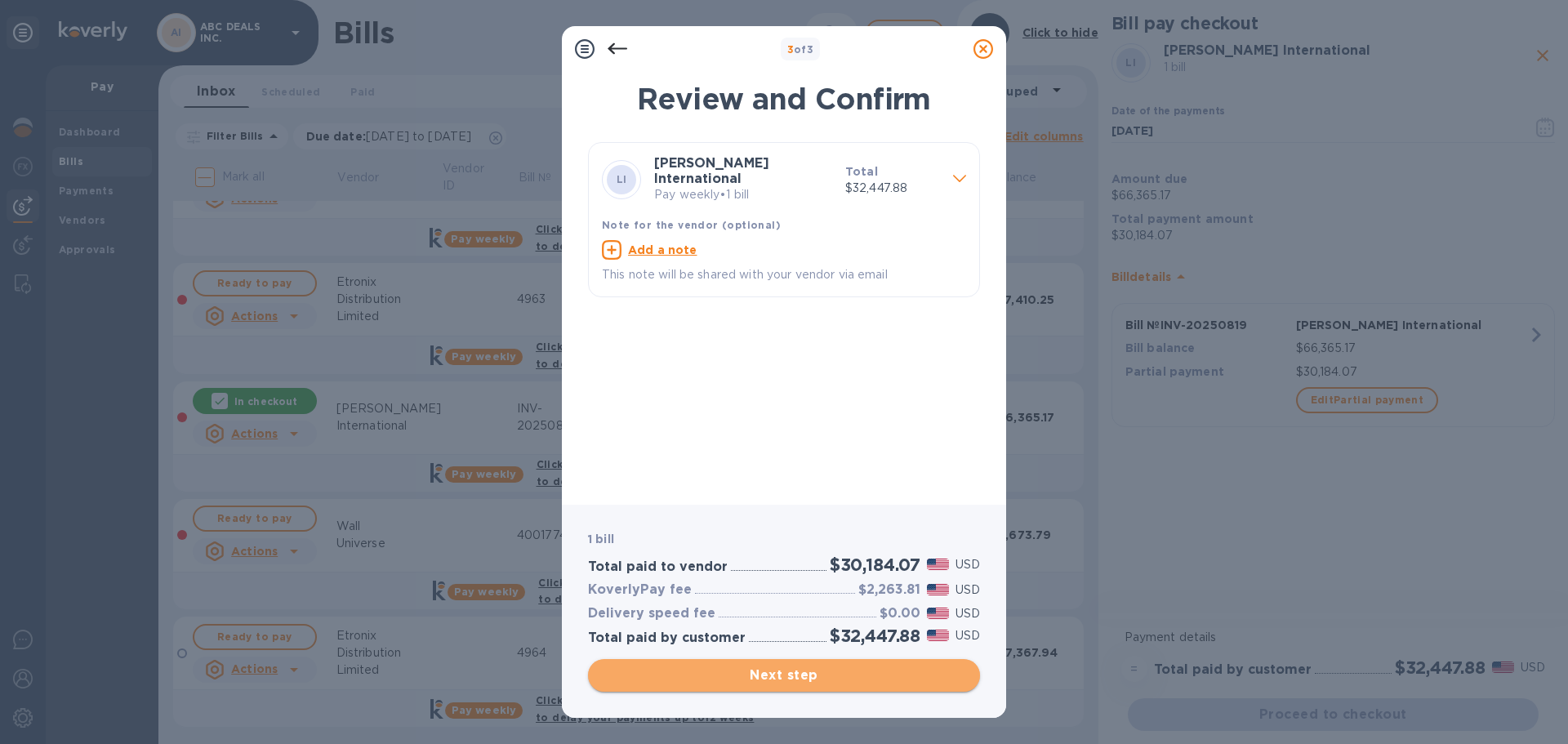
click at [788, 668] on span "Next step" at bounding box center [784, 675] width 366 height 20
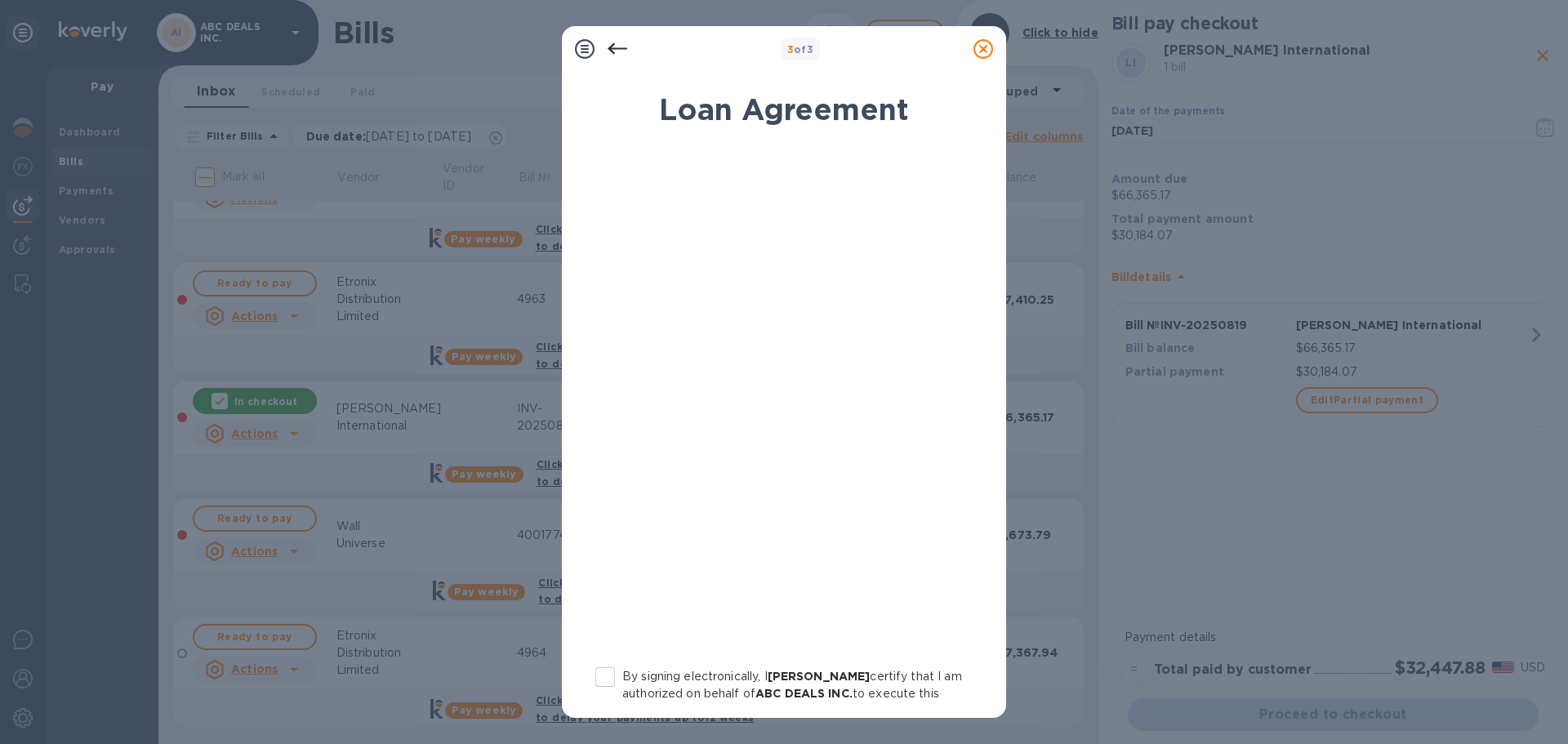
scroll to position [169, 0]
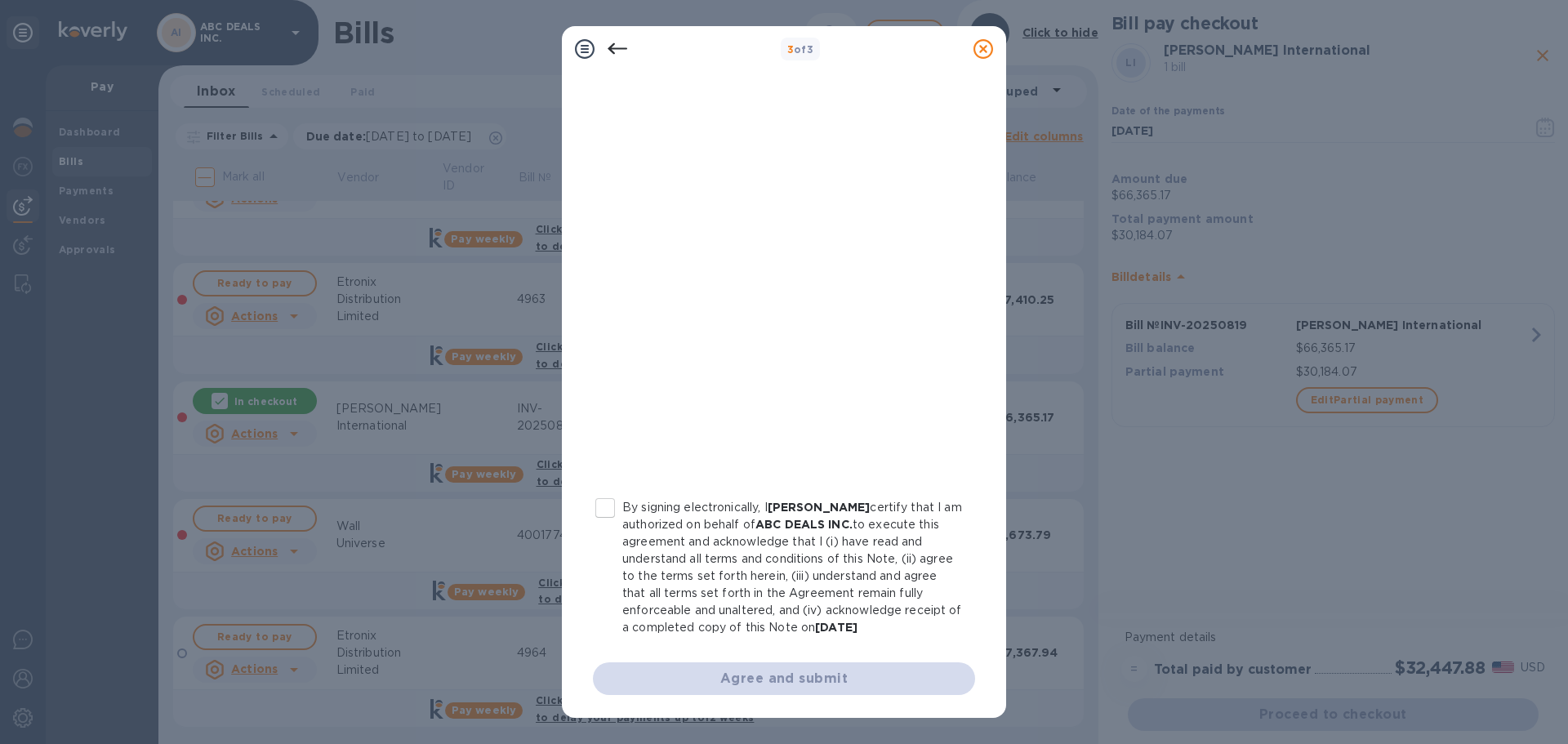
click at [603, 512] on input "By signing electronically, I [PERSON_NAME] certify that I am authorized on beha…" at bounding box center [605, 508] width 34 height 34
checkbox input "true"
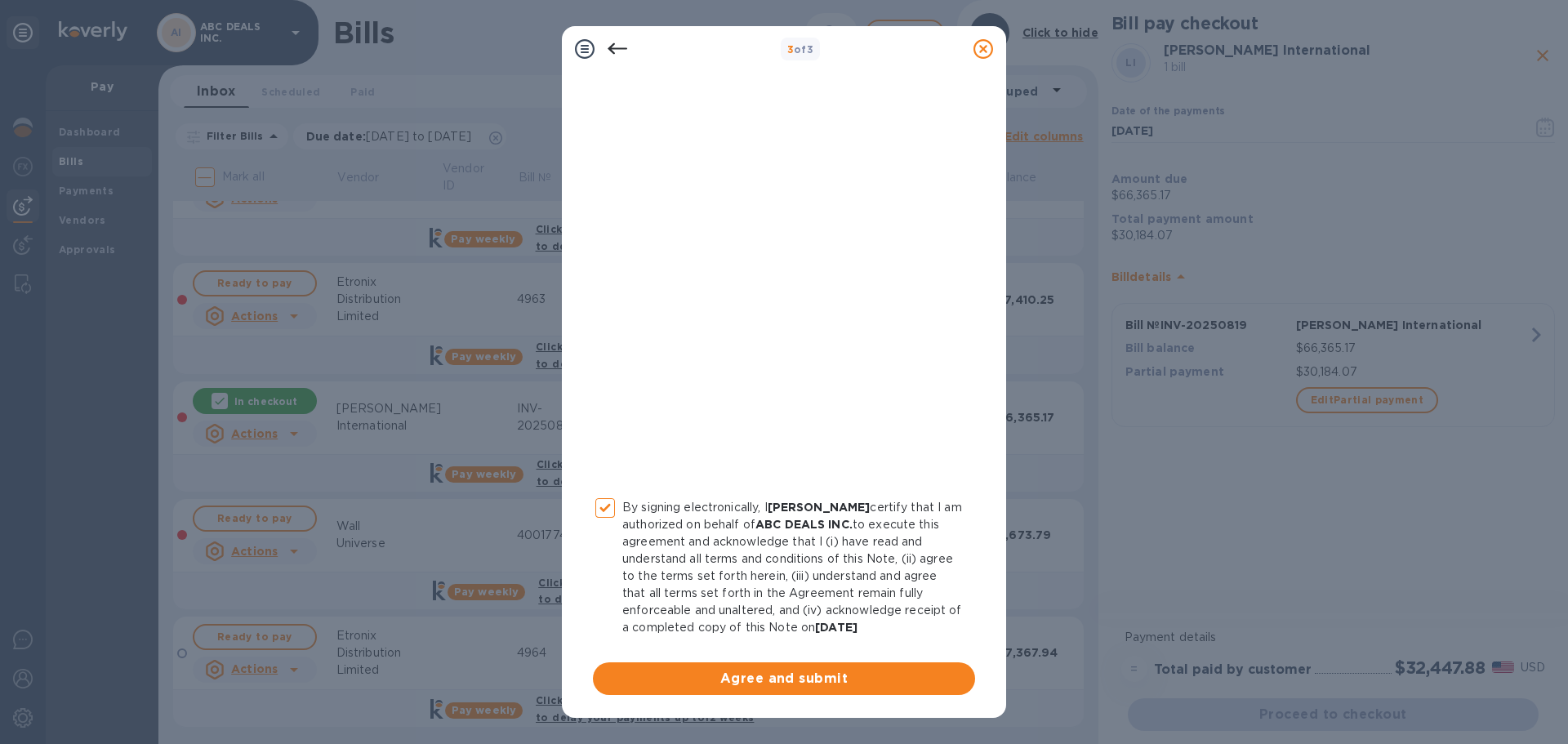
click at [721, 700] on div "By signing electronically, I [PERSON_NAME] certify that I am authorized on beha…" at bounding box center [784, 336] width 402 height 736
click at [720, 681] on span "Agree and submit" at bounding box center [784, 679] width 356 height 20
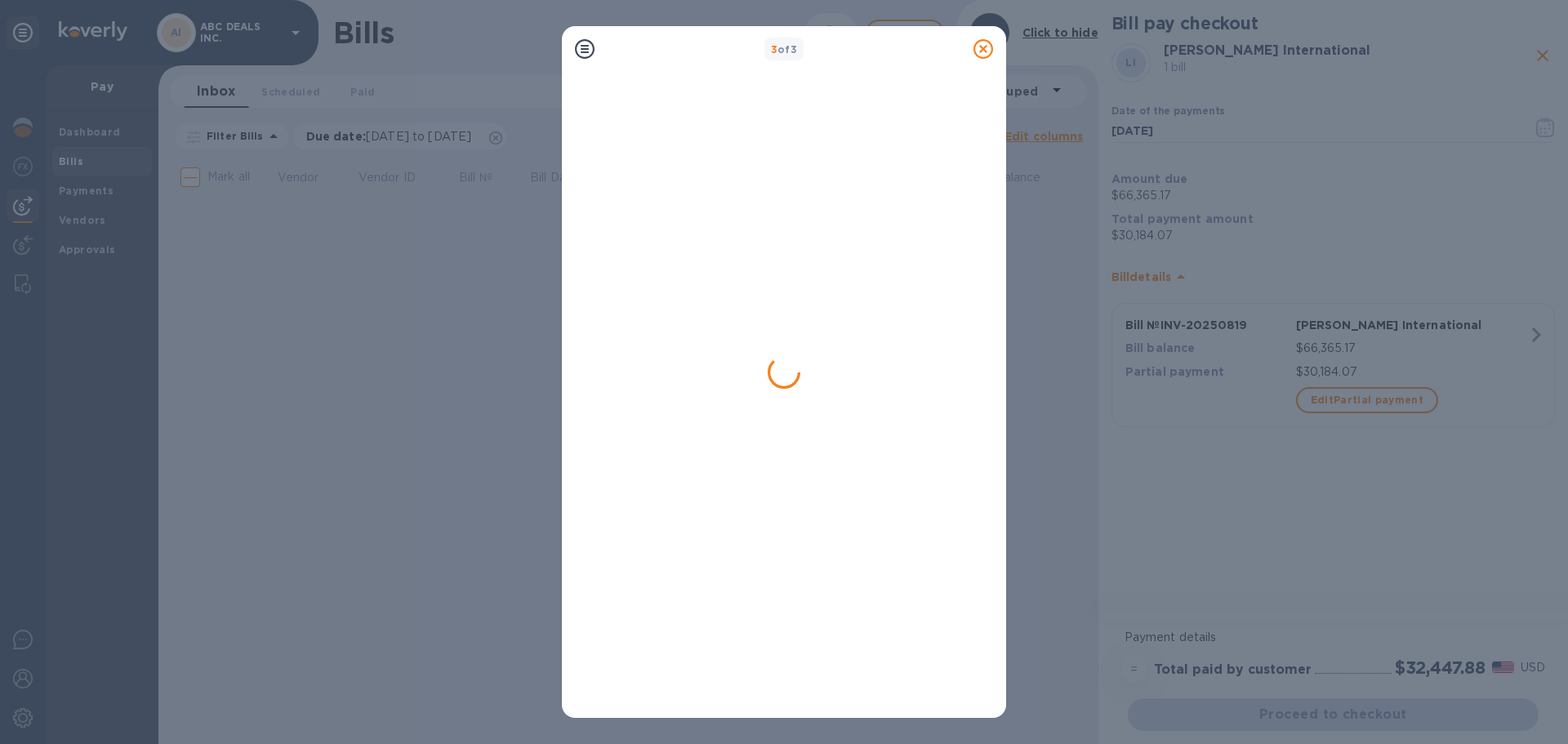
scroll to position [0, 0]
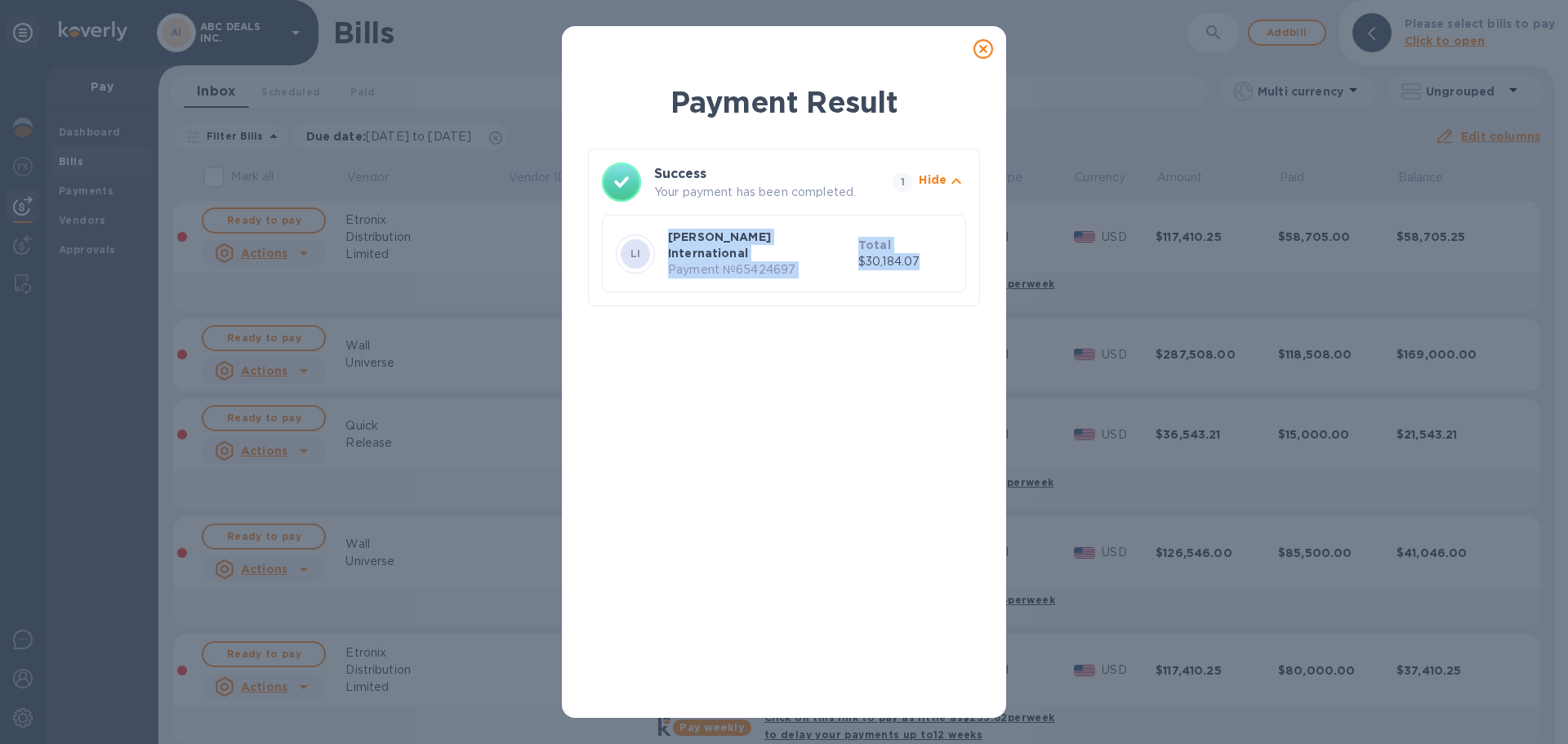
drag, startPoint x: 822, startPoint y: 237, endPoint x: 642, endPoint y: 215, distance: 181.3
click at [642, 215] on div "Success Your payment has been completed. 1 Hide [PERSON_NAME] International Pay…" at bounding box center [784, 227] width 392 height 158
copy div "[PERSON_NAME] International Payment № 65424697 Total $30,184.07"
click at [992, 47] on icon at bounding box center [983, 49] width 20 height 20
